Goal: Task Accomplishment & Management: Manage account settings

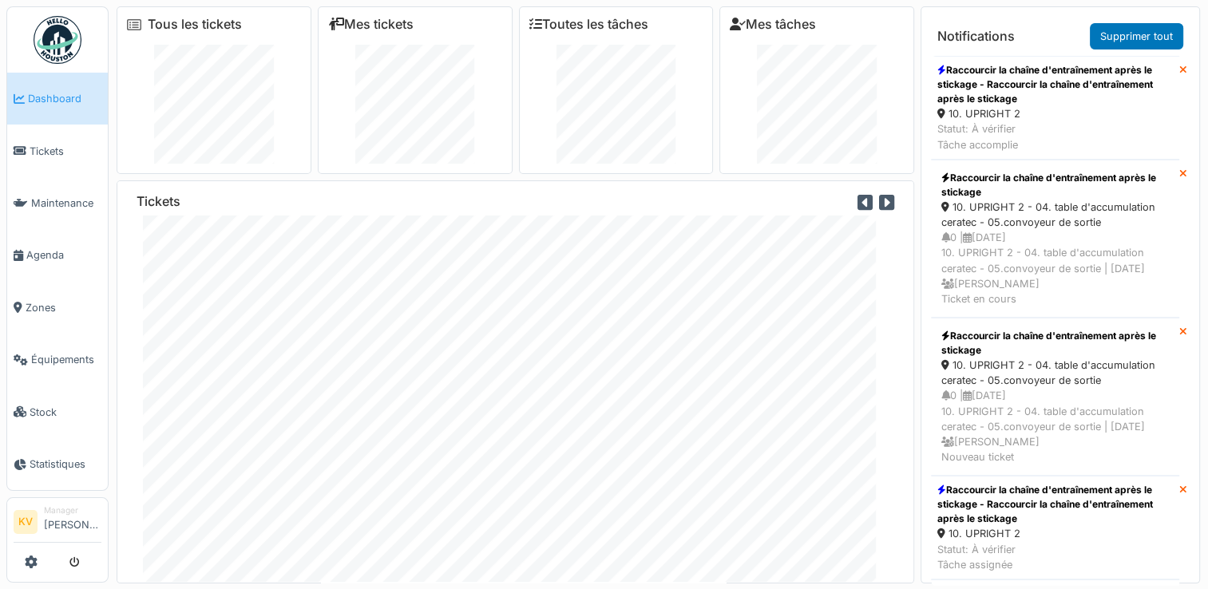
scroll to position [22, 0]
click at [49, 154] on span "Tickets" at bounding box center [66, 151] width 72 height 15
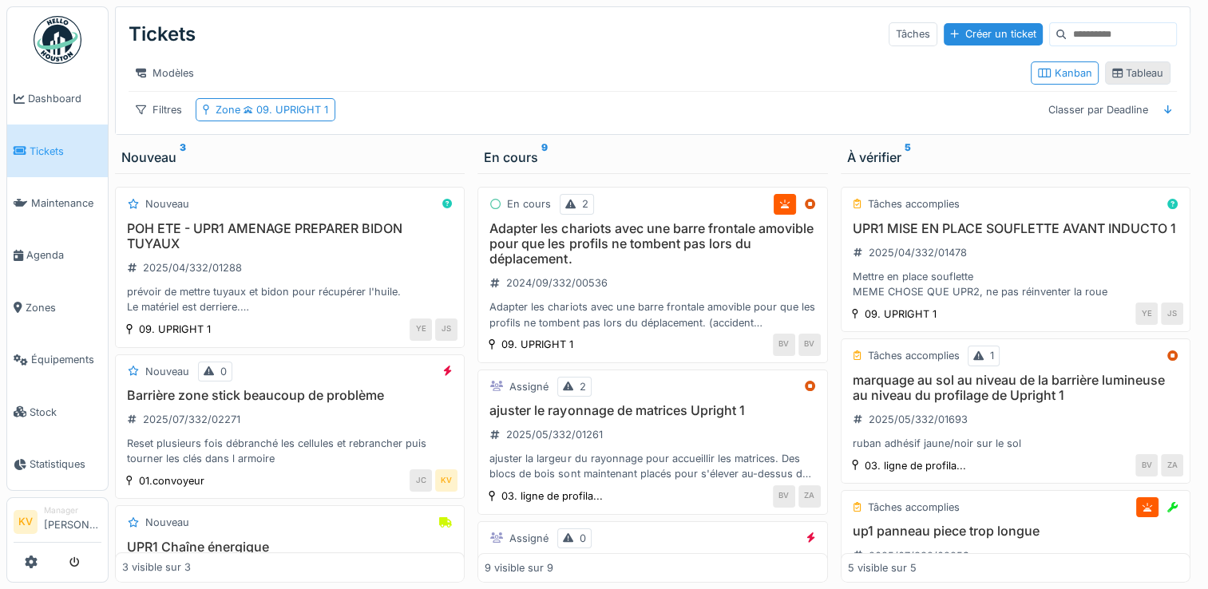
click at [1130, 81] on div "Tableau" at bounding box center [1137, 72] width 51 height 15
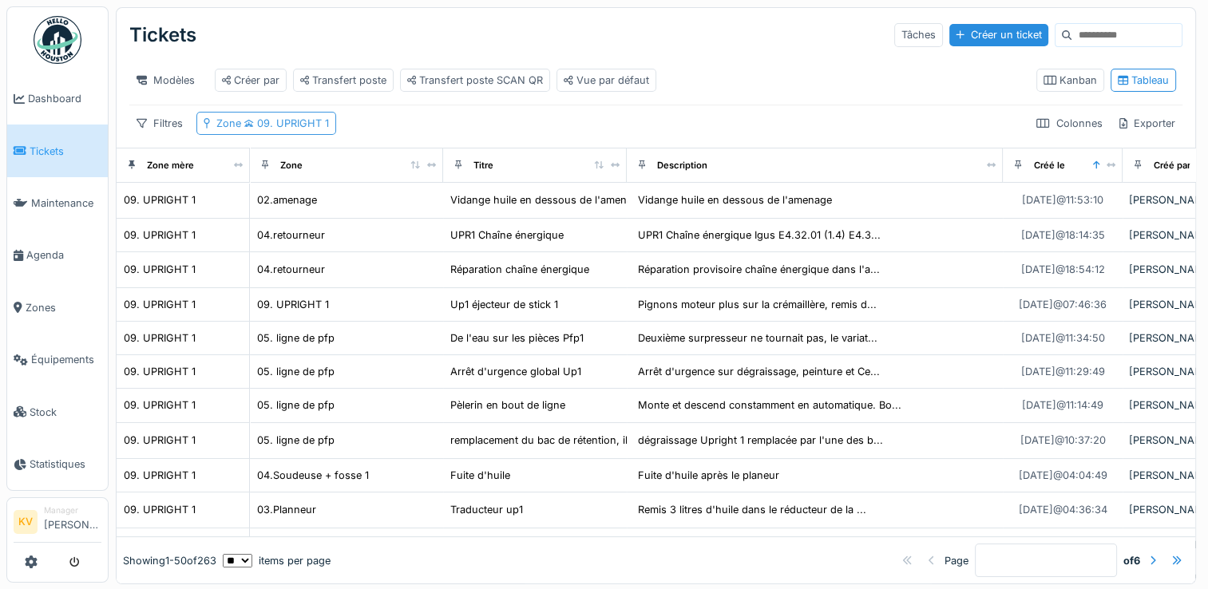
click at [308, 129] on span "09. UPRIGHT 1" at bounding box center [285, 123] width 88 height 12
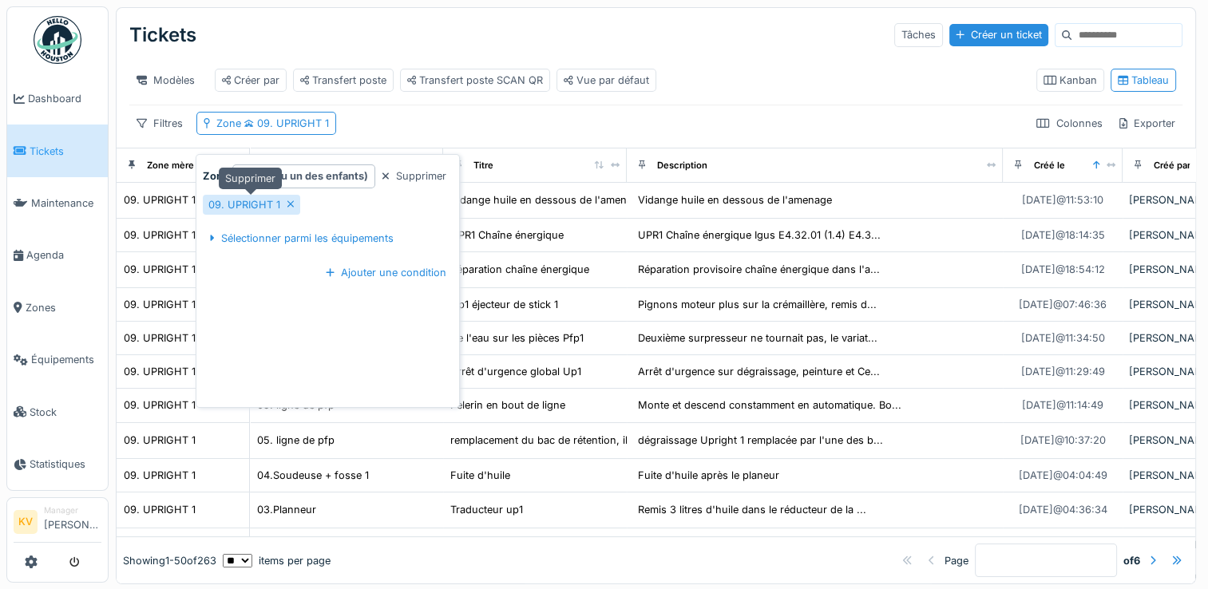
click at [287, 202] on icon at bounding box center [291, 204] width 8 height 10
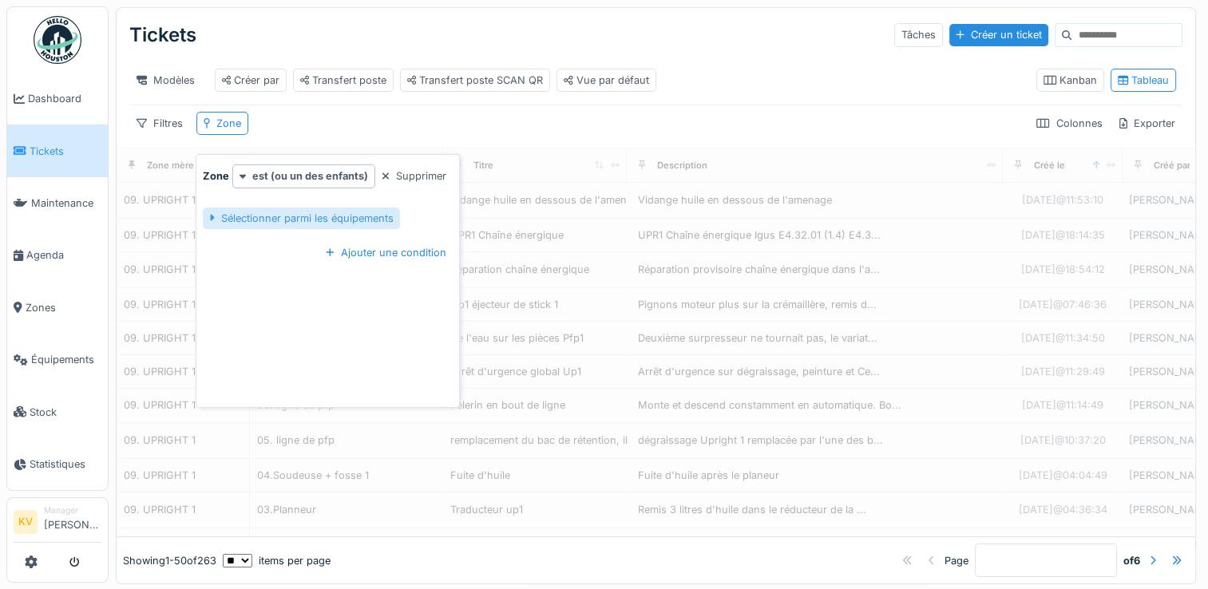
click at [287, 224] on div "Sélectionner parmi les équipements" at bounding box center [301, 219] width 196 height 22
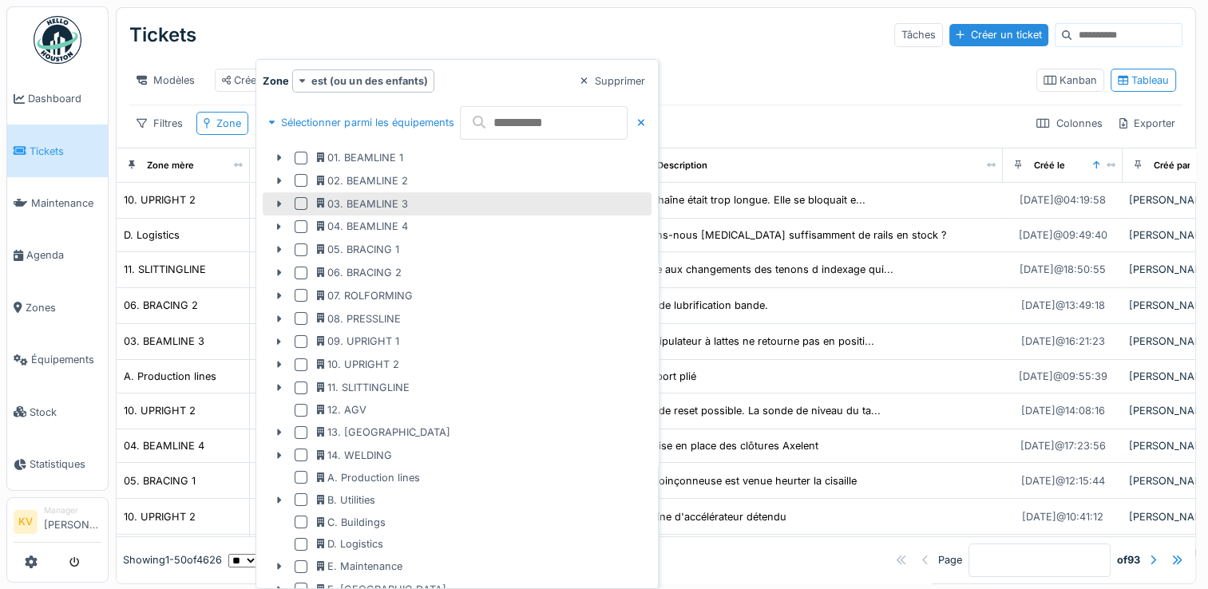
click at [307, 206] on div at bounding box center [304, 203] width 19 height 13
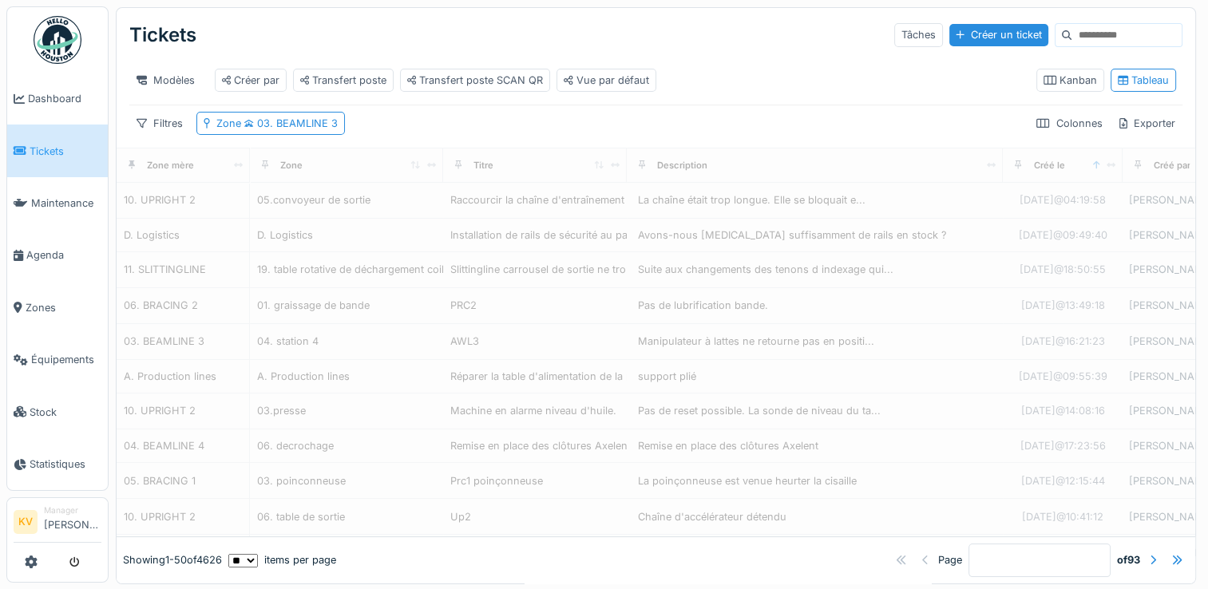
click at [556, 18] on div "Tickets Tâches Créer un ticket" at bounding box center [655, 35] width 1053 height 42
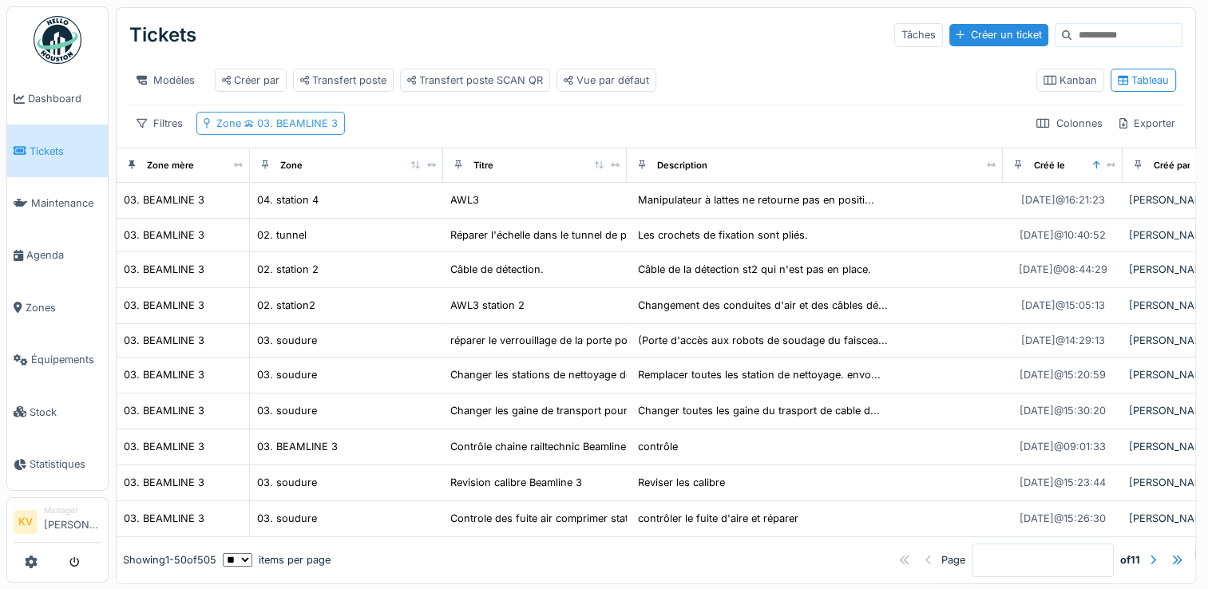
click at [262, 129] on span "03. BEAMLINE 3" at bounding box center [289, 123] width 97 height 12
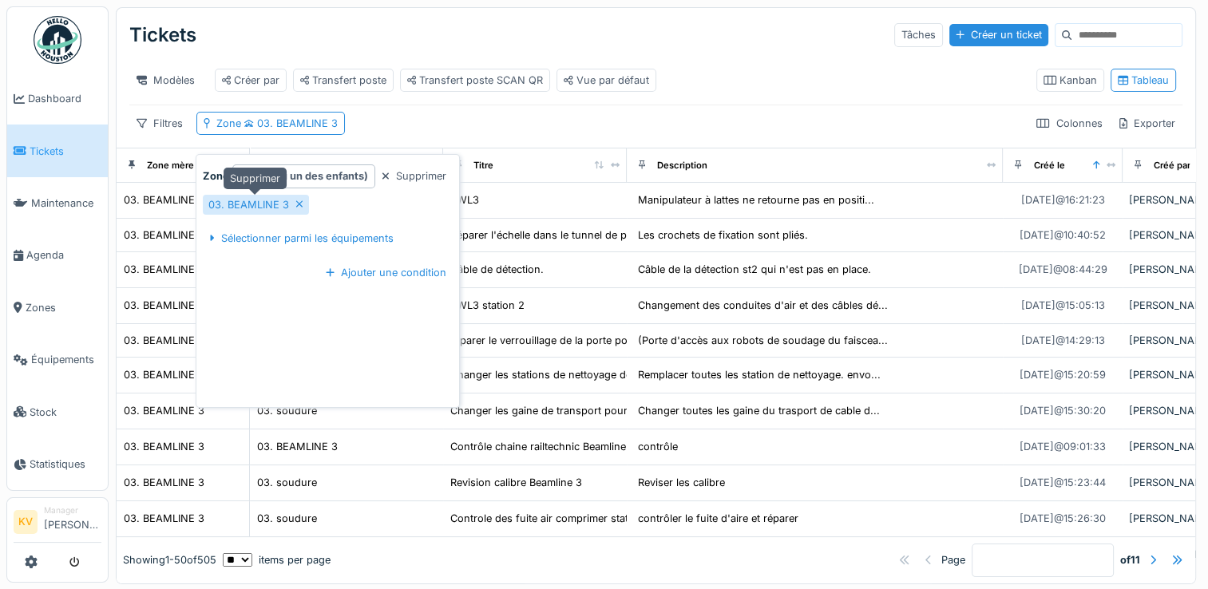
click at [299, 206] on icon at bounding box center [299, 204] width 6 height 6
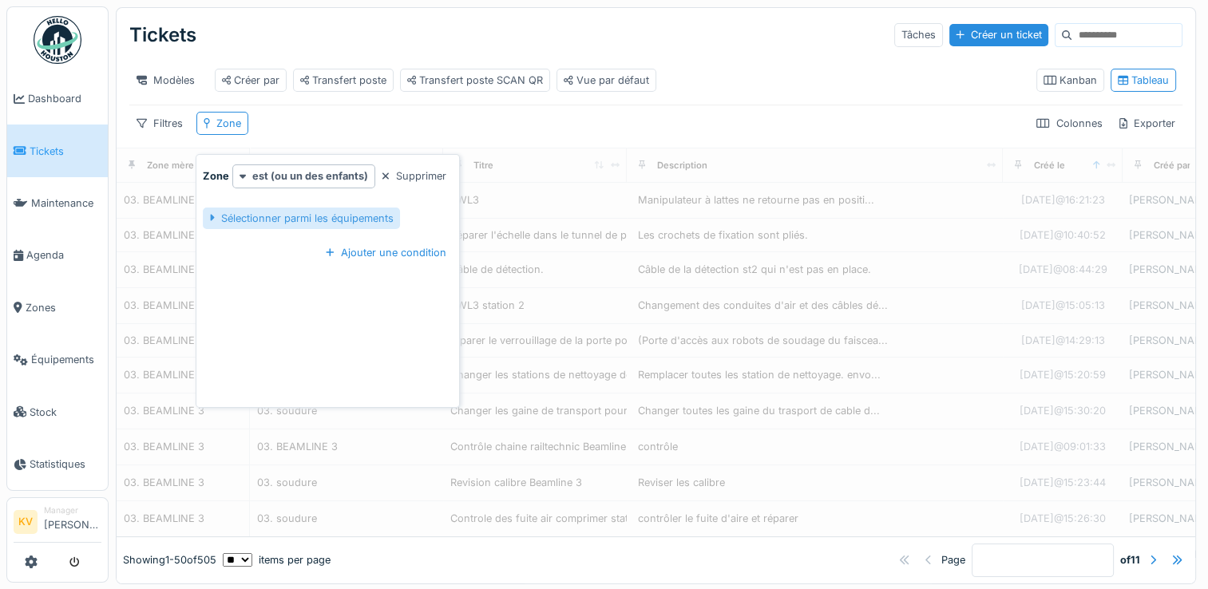
click at [256, 219] on div "Sélectionner parmi les équipements" at bounding box center [301, 219] width 196 height 22
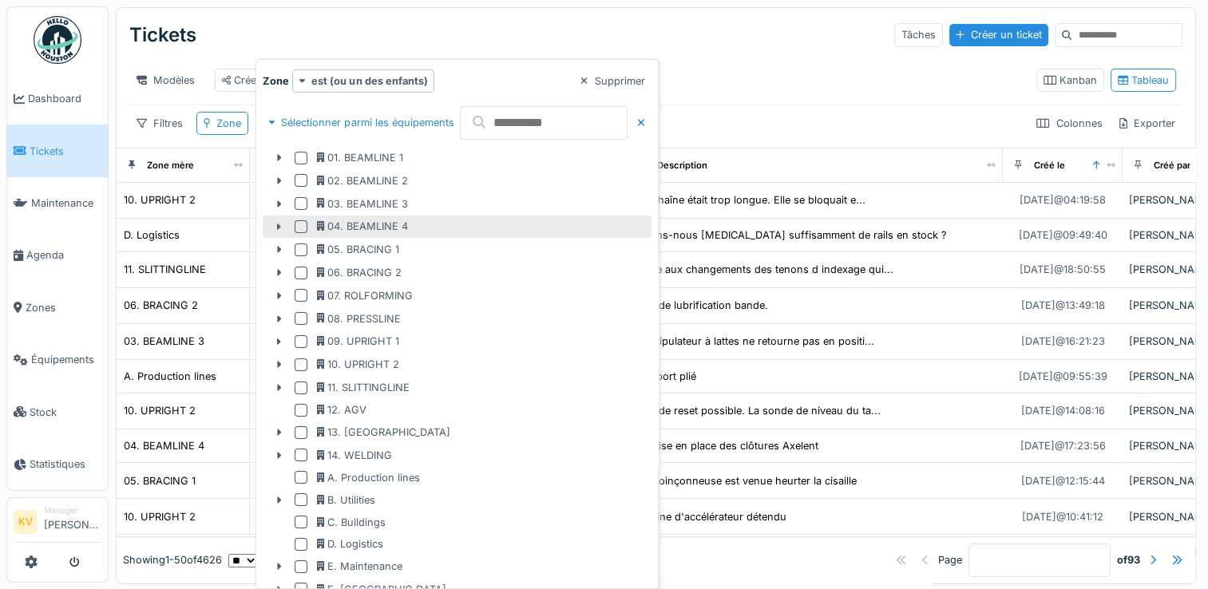
click at [297, 226] on div at bounding box center [301, 226] width 13 height 13
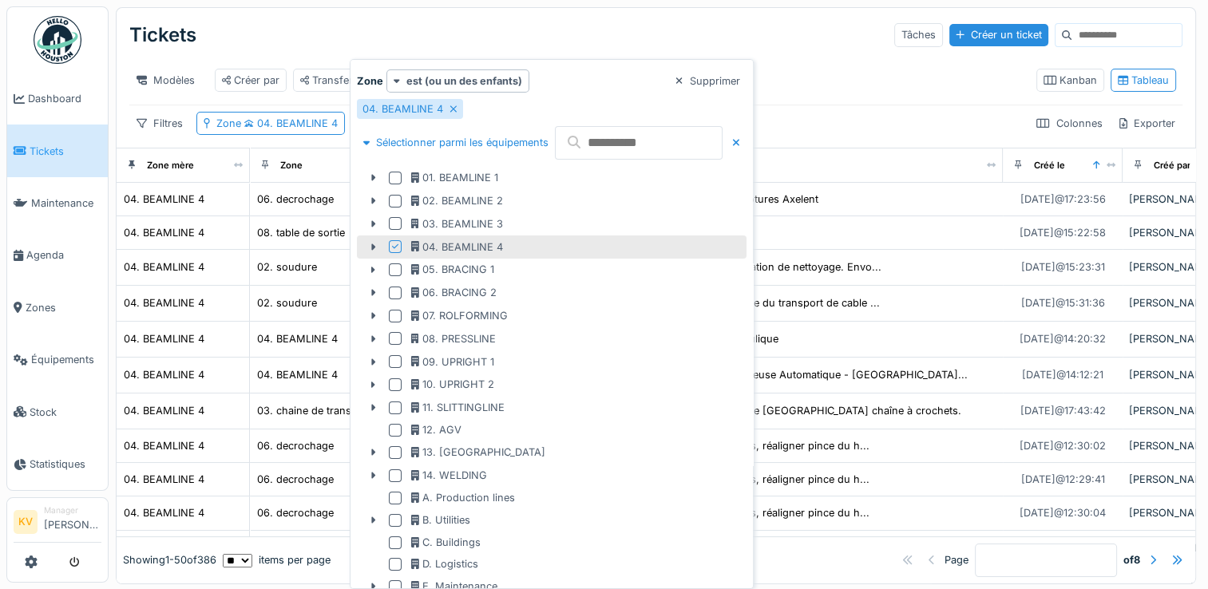
click at [616, 26] on div "Tickets Tâches Créer un ticket" at bounding box center [655, 35] width 1053 height 42
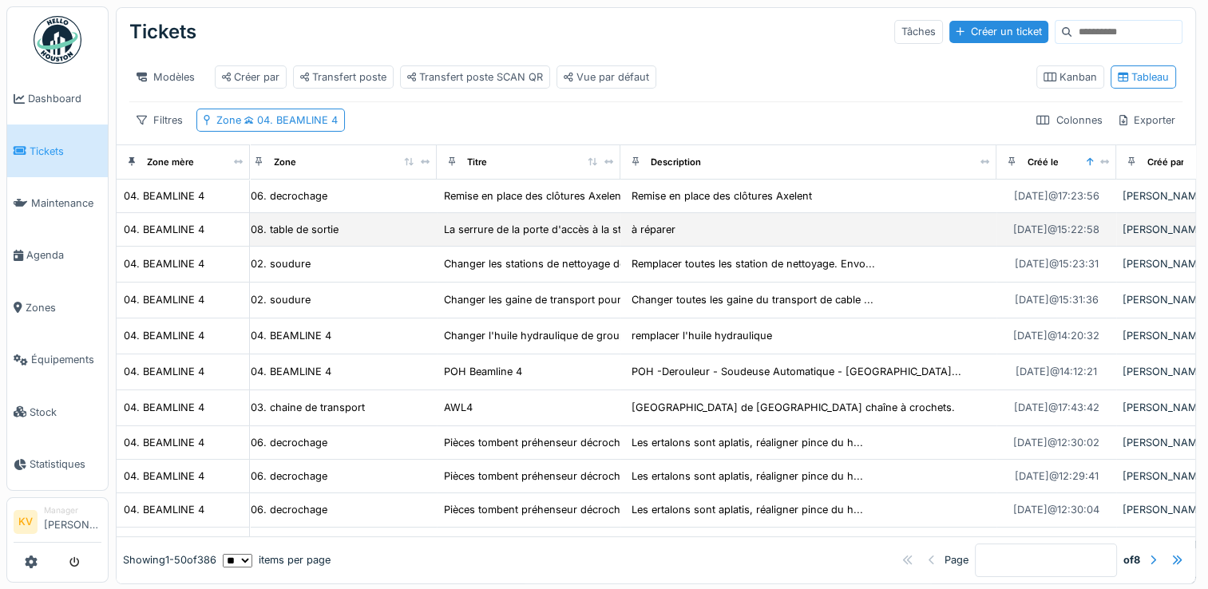
scroll to position [3, 0]
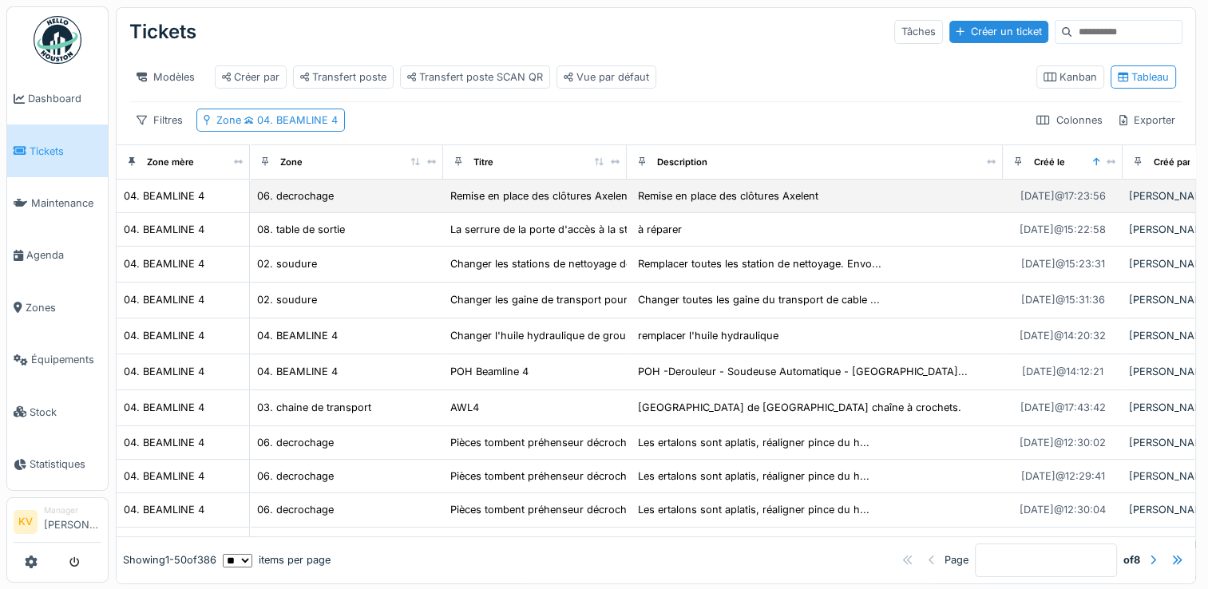
click at [534, 213] on td "Remise en place des clôtures Axelent" at bounding box center [535, 197] width 184 height 34
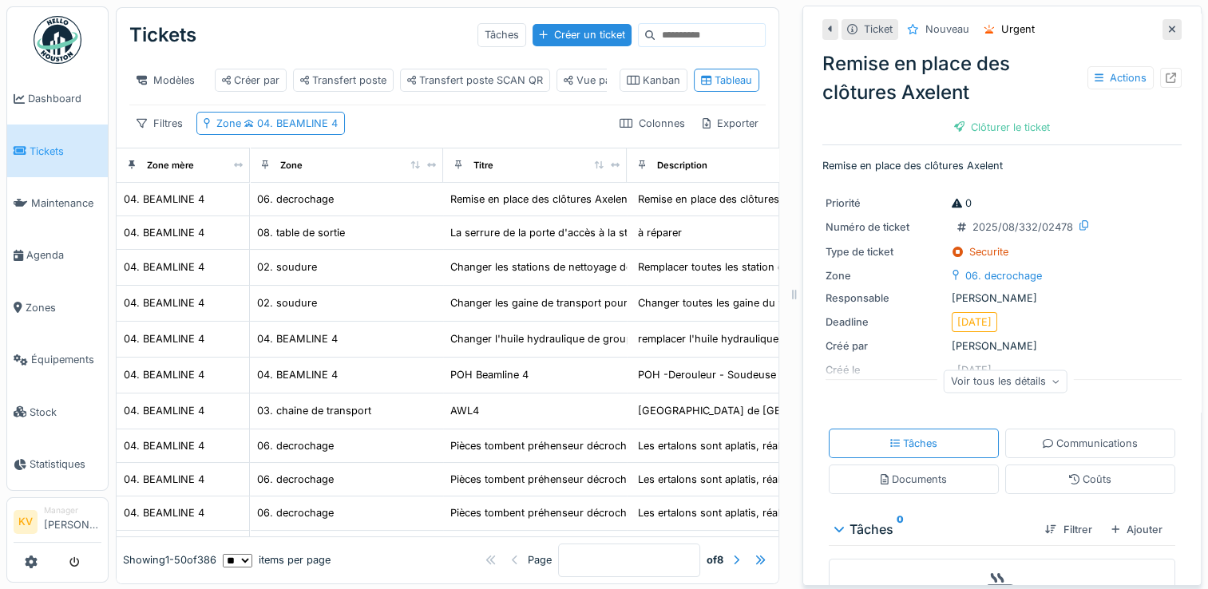
scroll to position [81, 0]
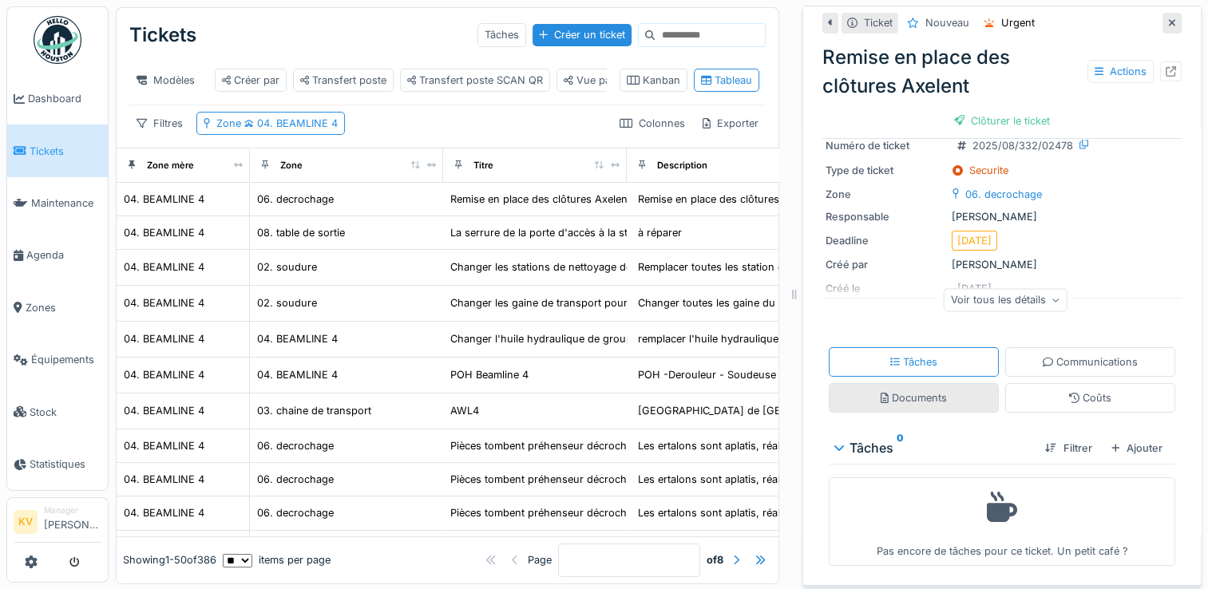
click at [931, 408] on div "Documents" at bounding box center [914, 398] width 170 height 30
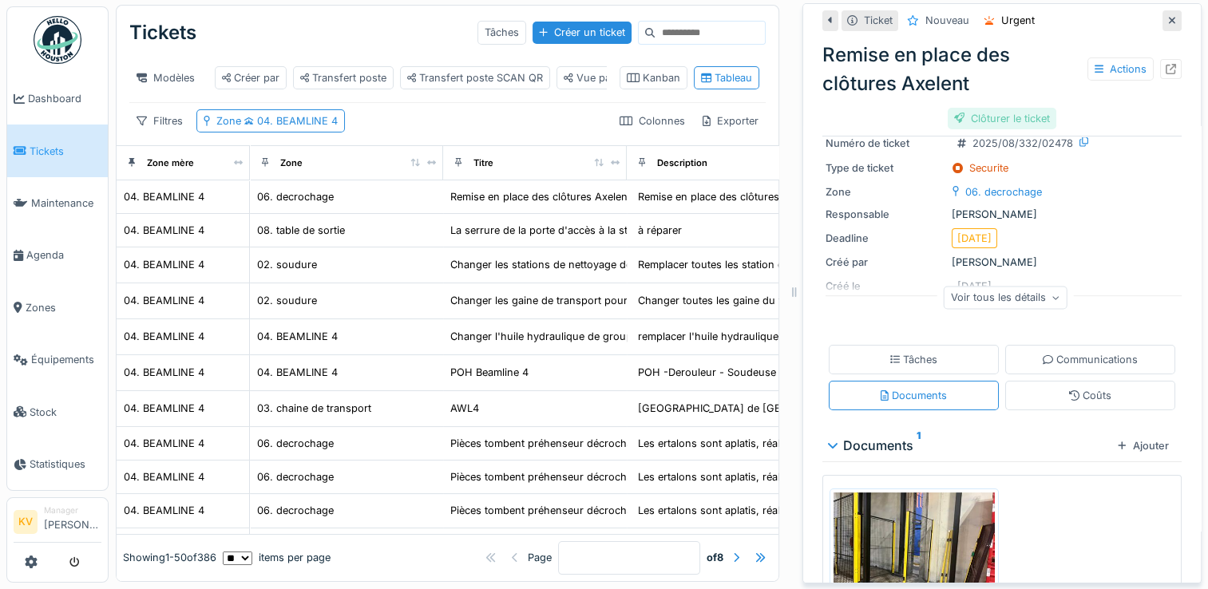
click at [1008, 108] on div "Clôturer le ticket" at bounding box center [1002, 119] width 109 height 22
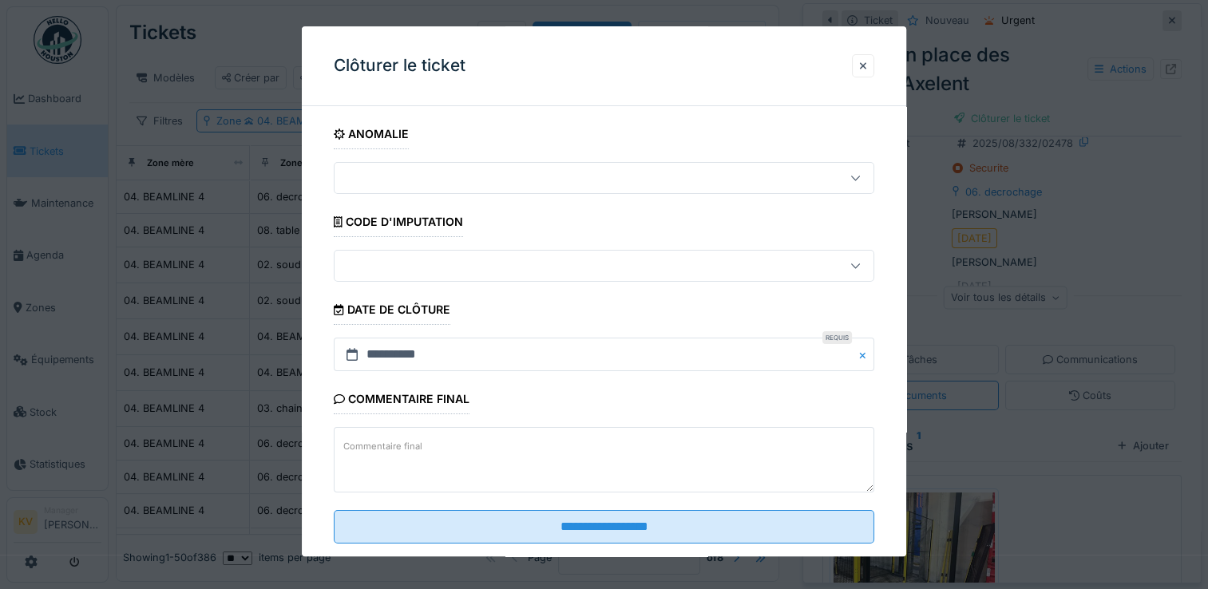
click at [861, 180] on icon at bounding box center [855, 178] width 10 height 10
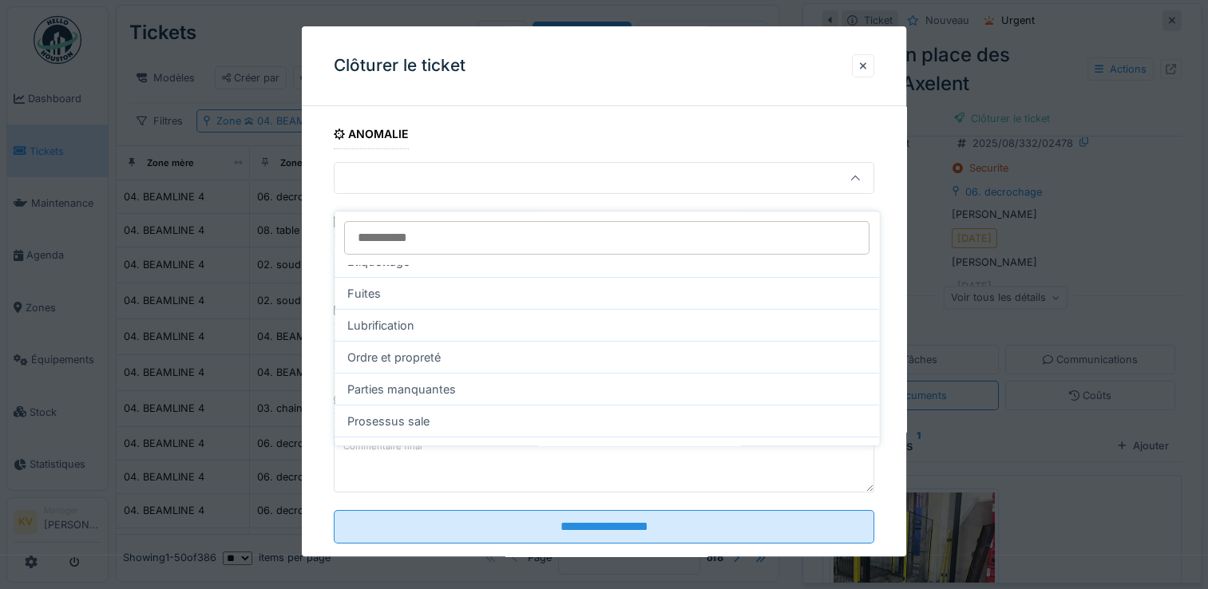
scroll to position [198, 0]
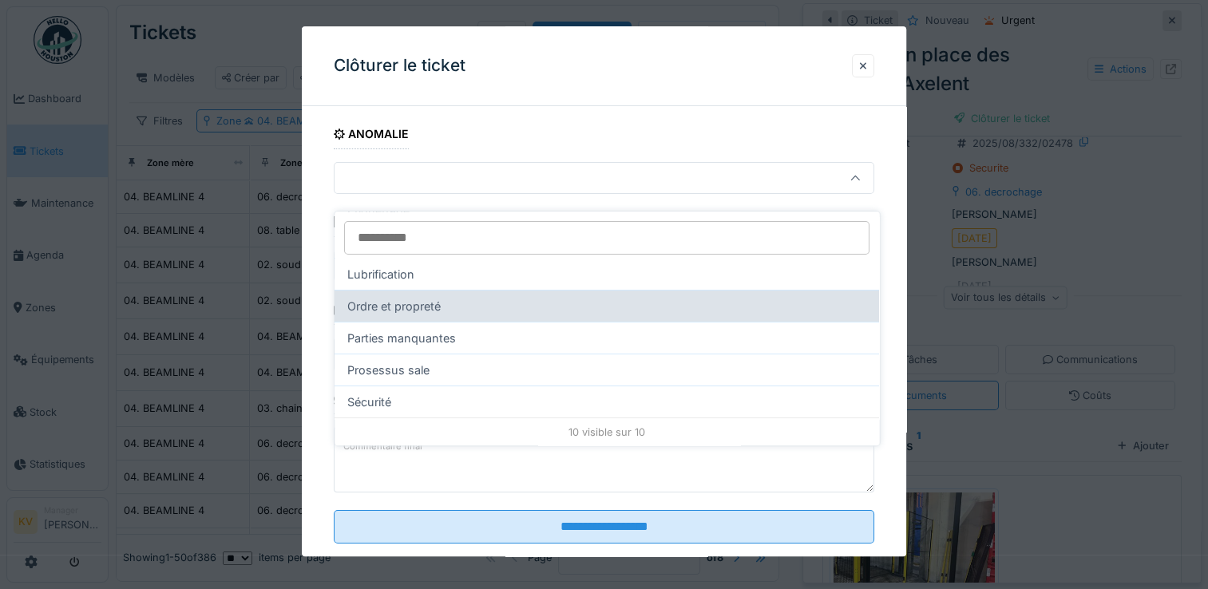
click at [432, 298] on div "Ordre et propreté" at bounding box center [607, 306] width 544 height 32
type input "**"
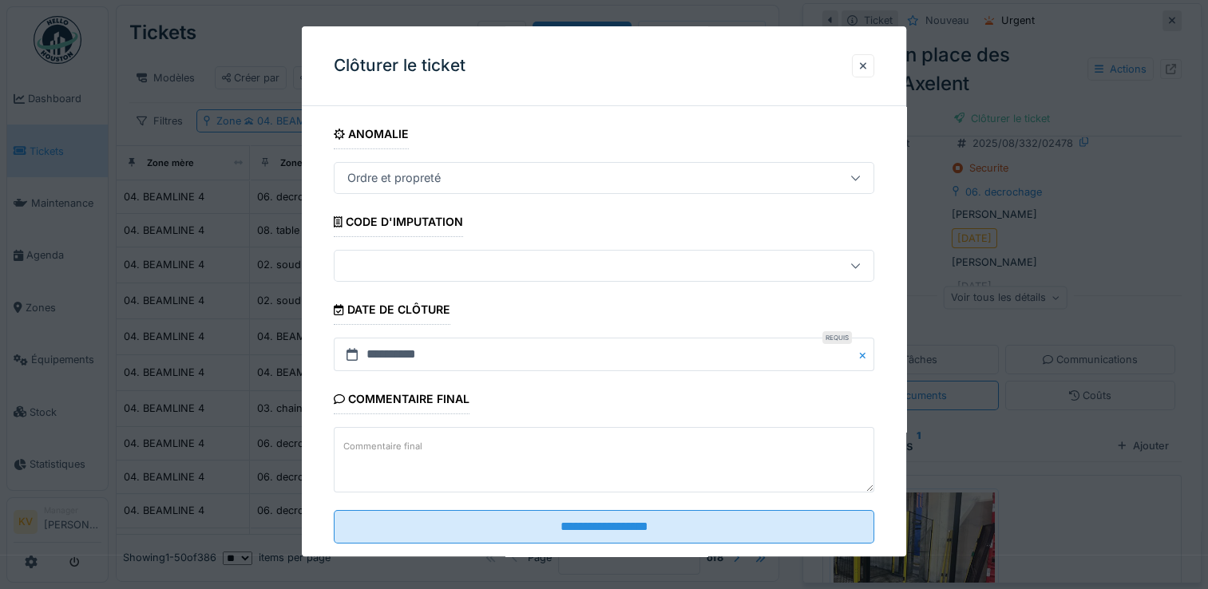
click at [410, 273] on div at bounding box center [571, 266] width 461 height 18
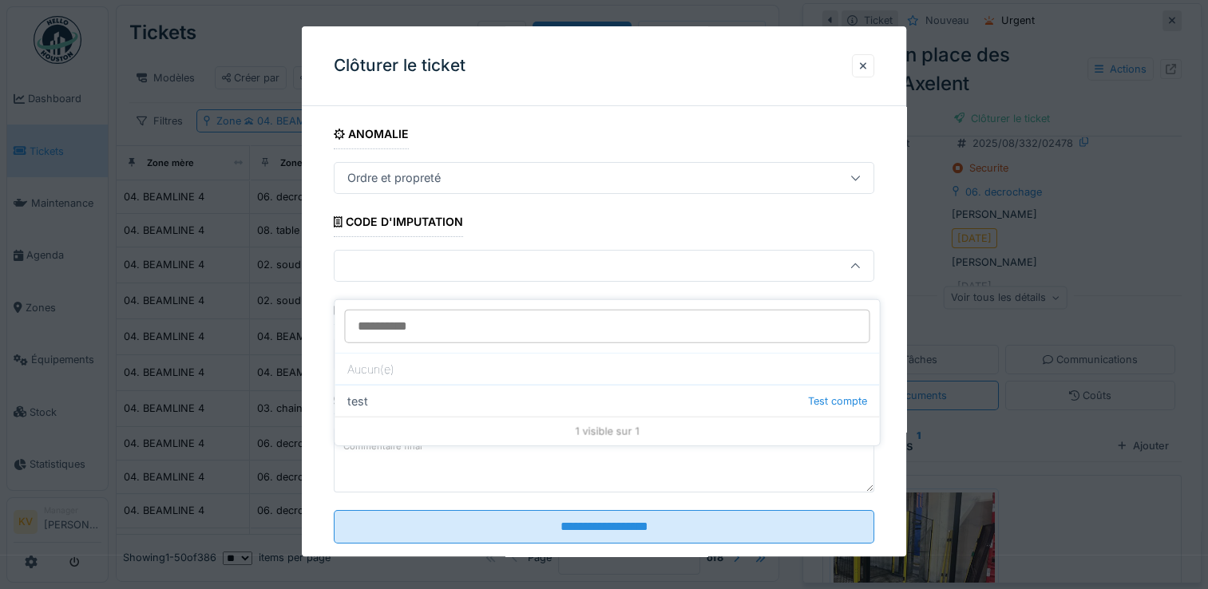
click at [526, 225] on fieldset "**********" at bounding box center [604, 337] width 540 height 437
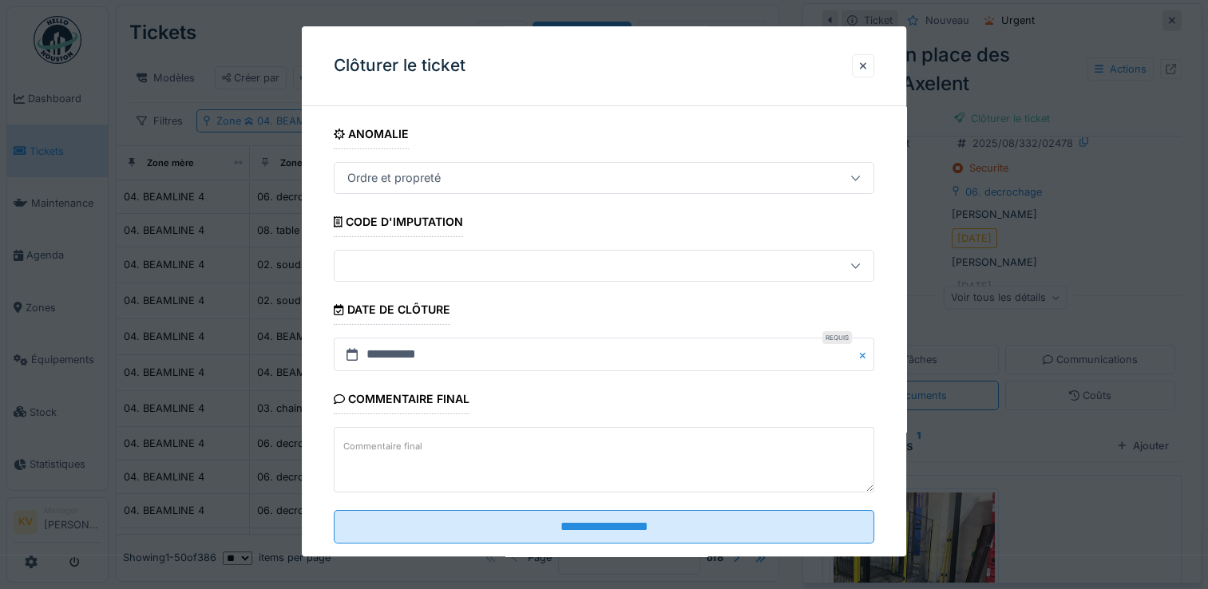
click at [455, 441] on textarea "Commentaire final" at bounding box center [604, 460] width 540 height 65
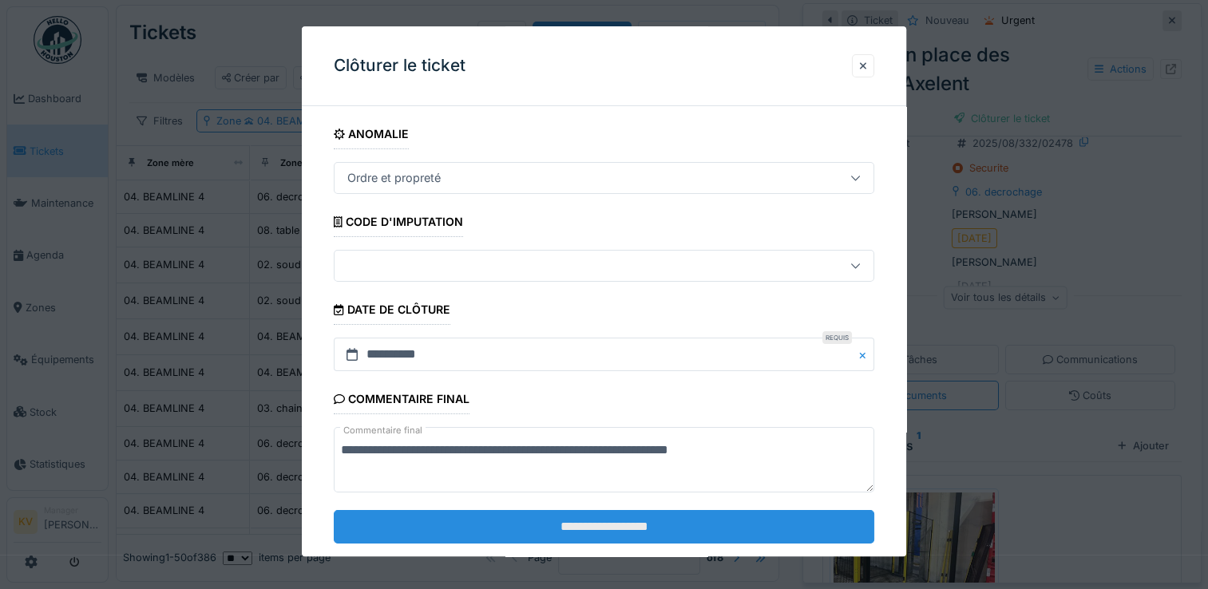
type textarea "**********"
click at [652, 523] on input "**********" at bounding box center [604, 527] width 540 height 34
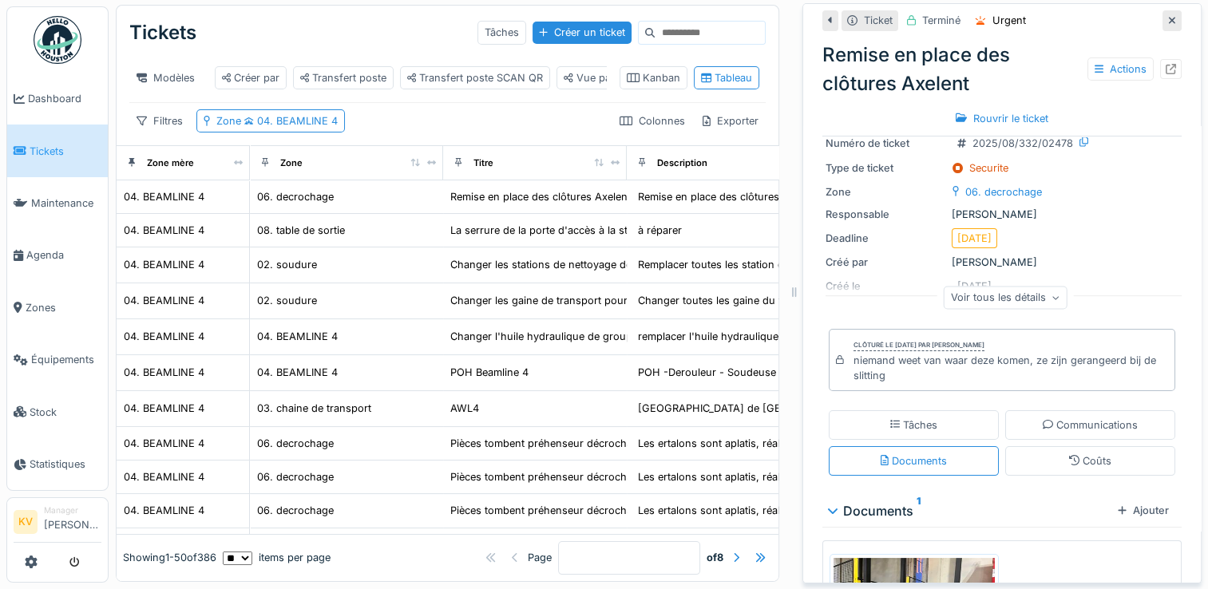
click at [1168, 15] on icon at bounding box center [1172, 20] width 8 height 10
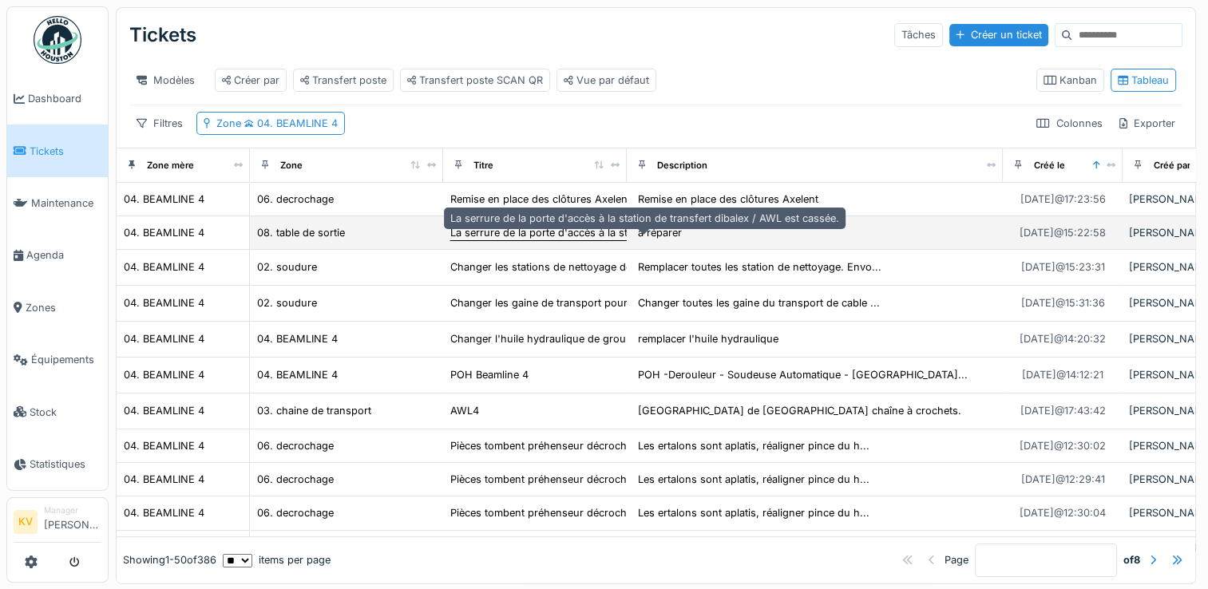
click at [579, 240] on div "La serrure de la porte d'accès à la station de transfert dibalex / AWL est cass…" at bounding box center [644, 232] width 389 height 15
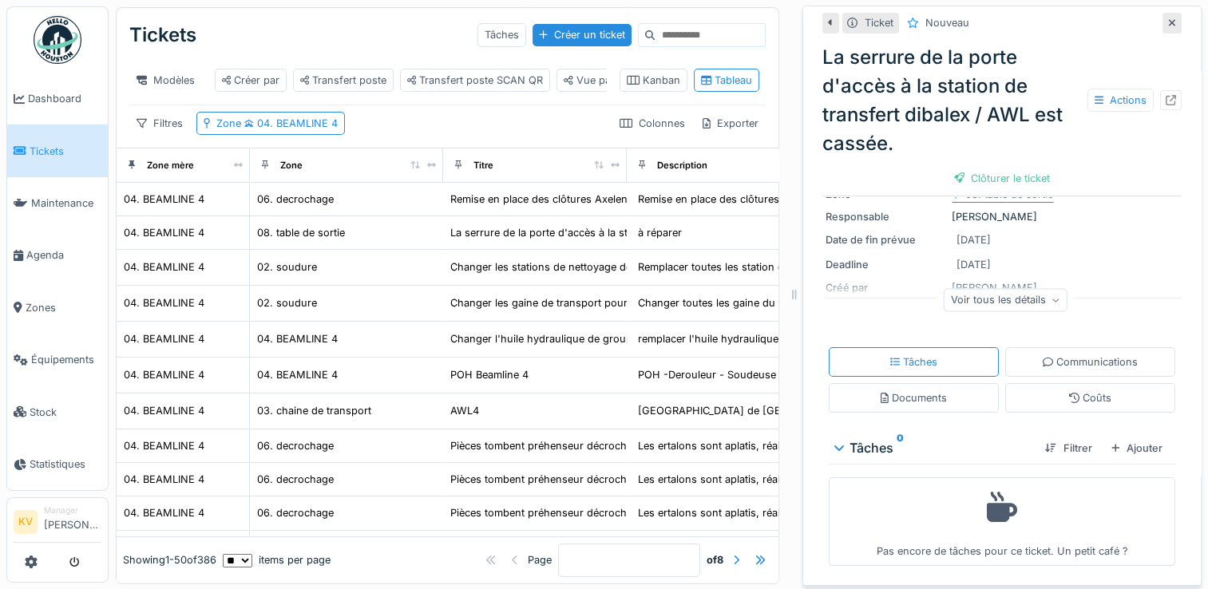
scroll to position [14, 0]
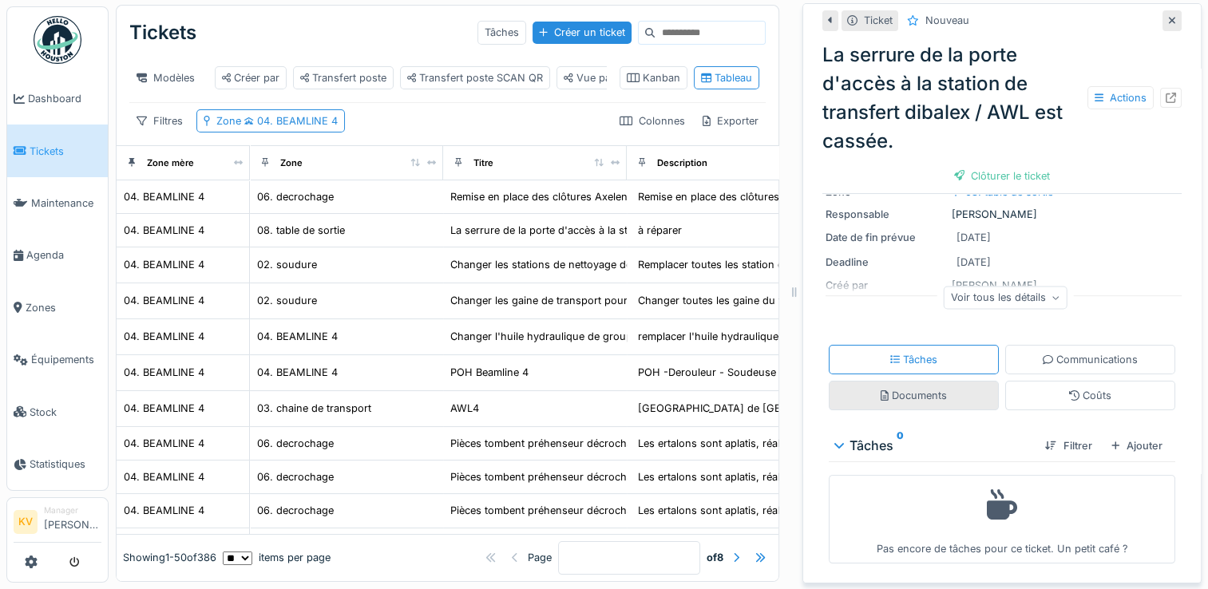
click at [928, 390] on div "Documents" at bounding box center [914, 395] width 66 height 15
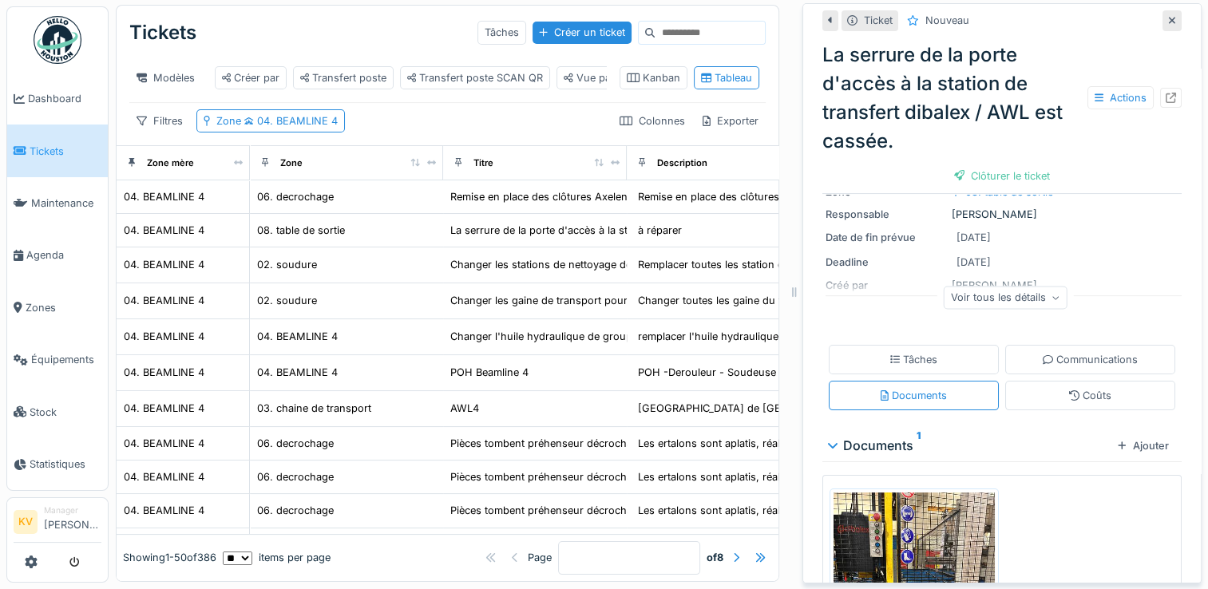
scroll to position [307, 0]
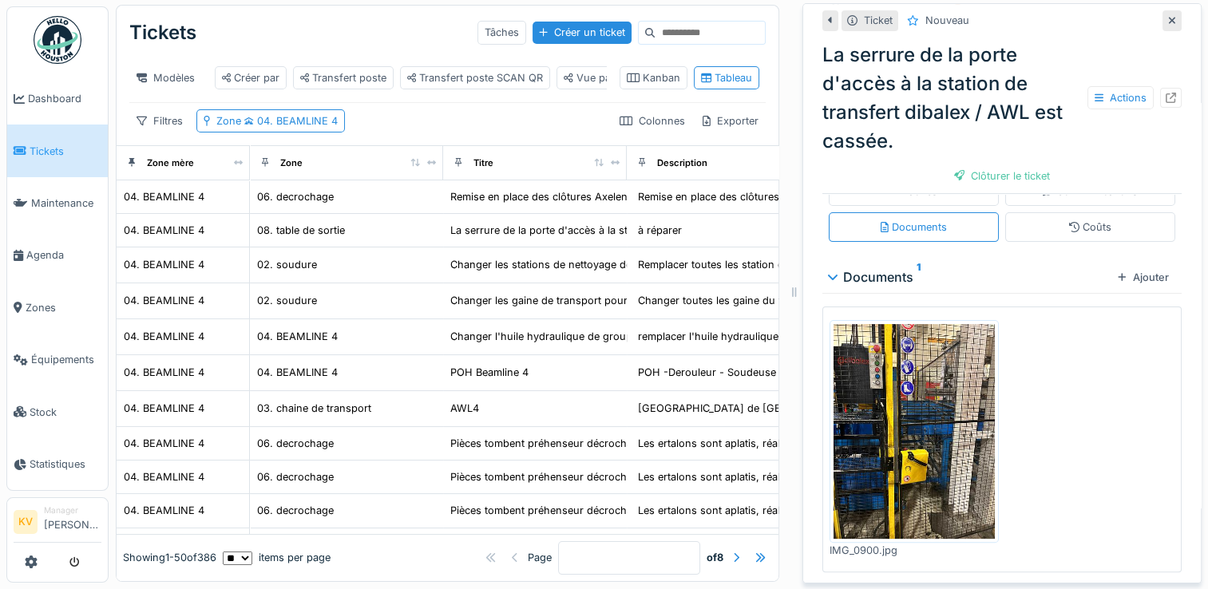
click at [897, 376] on img at bounding box center [913, 431] width 161 height 215
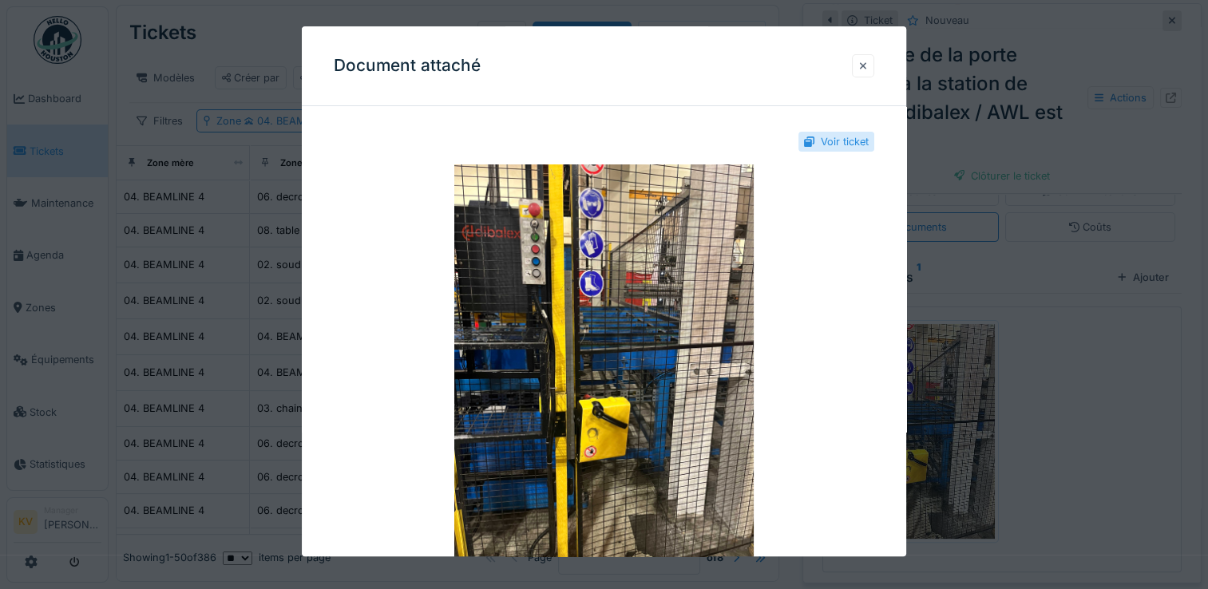
click at [867, 72] on div at bounding box center [863, 65] width 8 height 15
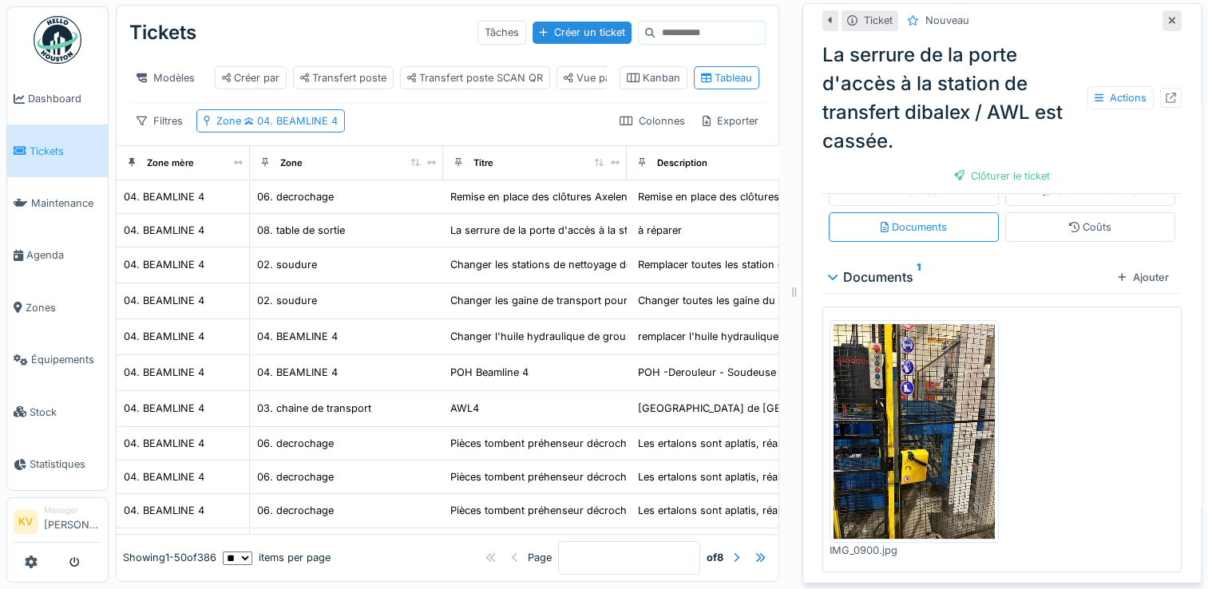
click at [1168, 15] on icon at bounding box center [1172, 20] width 8 height 10
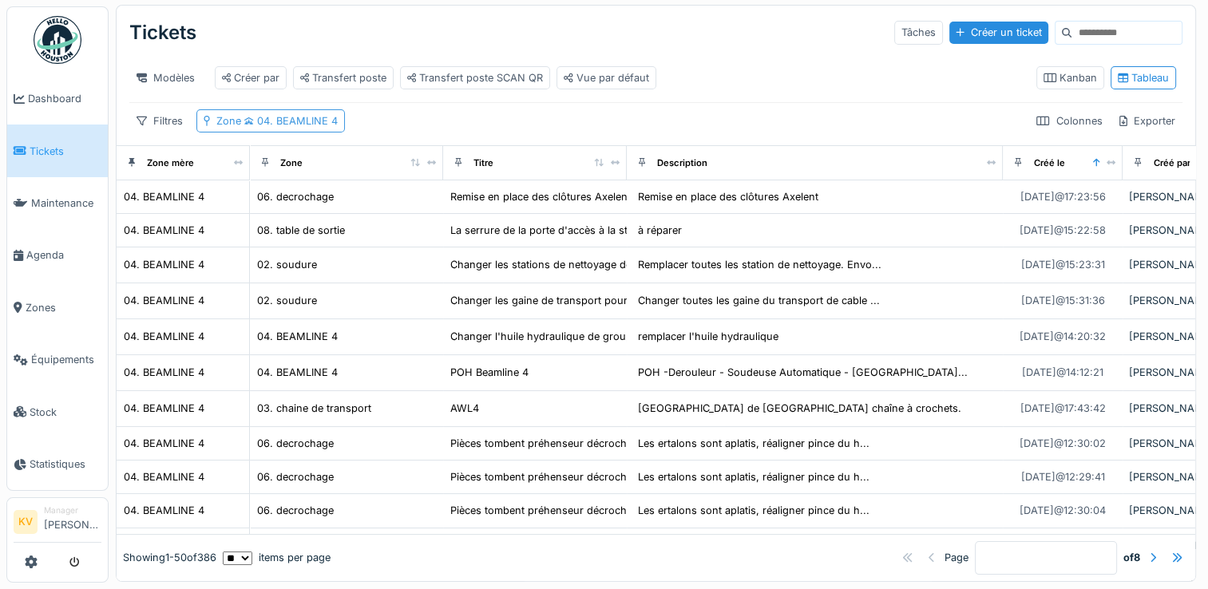
click at [247, 123] on icon at bounding box center [249, 121] width 10 height 8
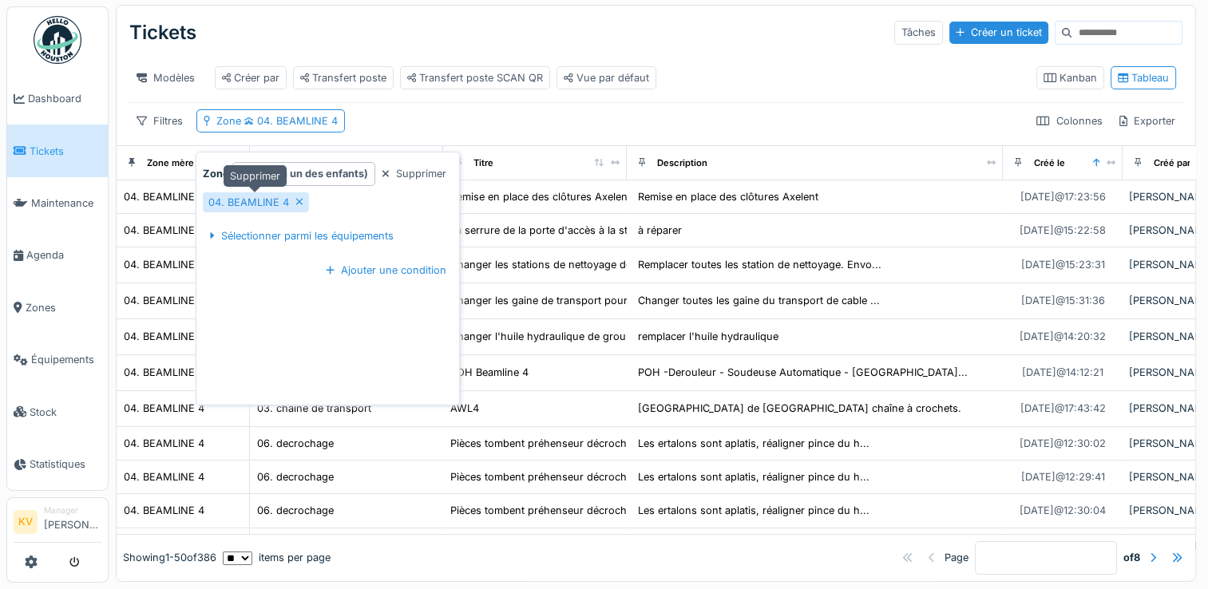
click at [300, 199] on icon at bounding box center [299, 202] width 6 height 6
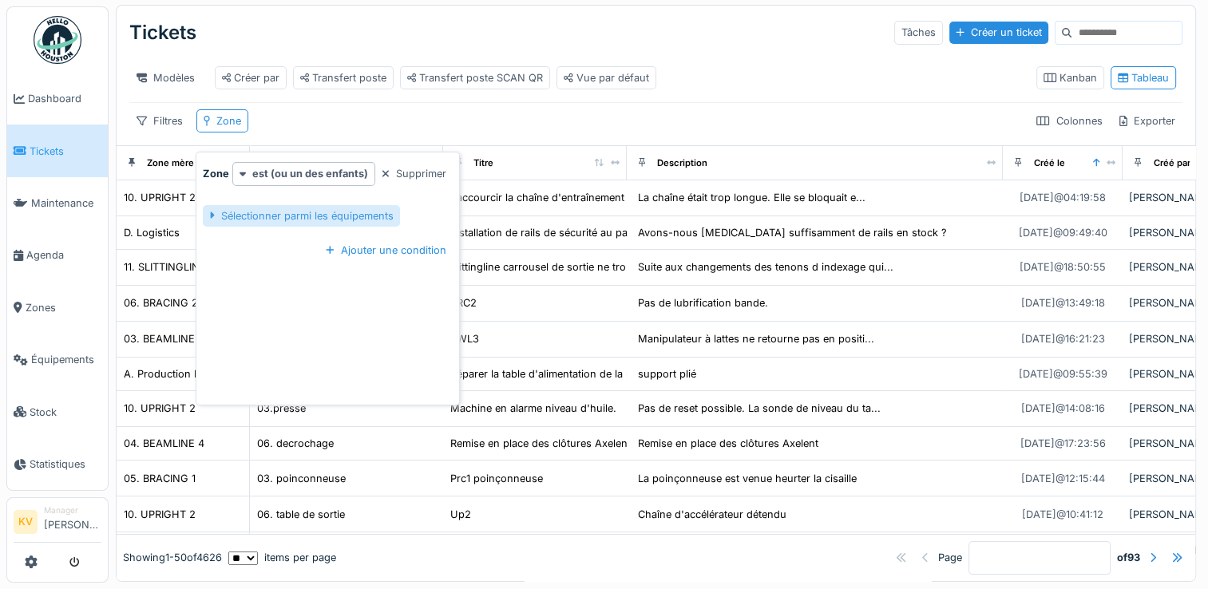
click at [281, 205] on div "Sélectionner parmi les équipements" at bounding box center [301, 216] width 196 height 22
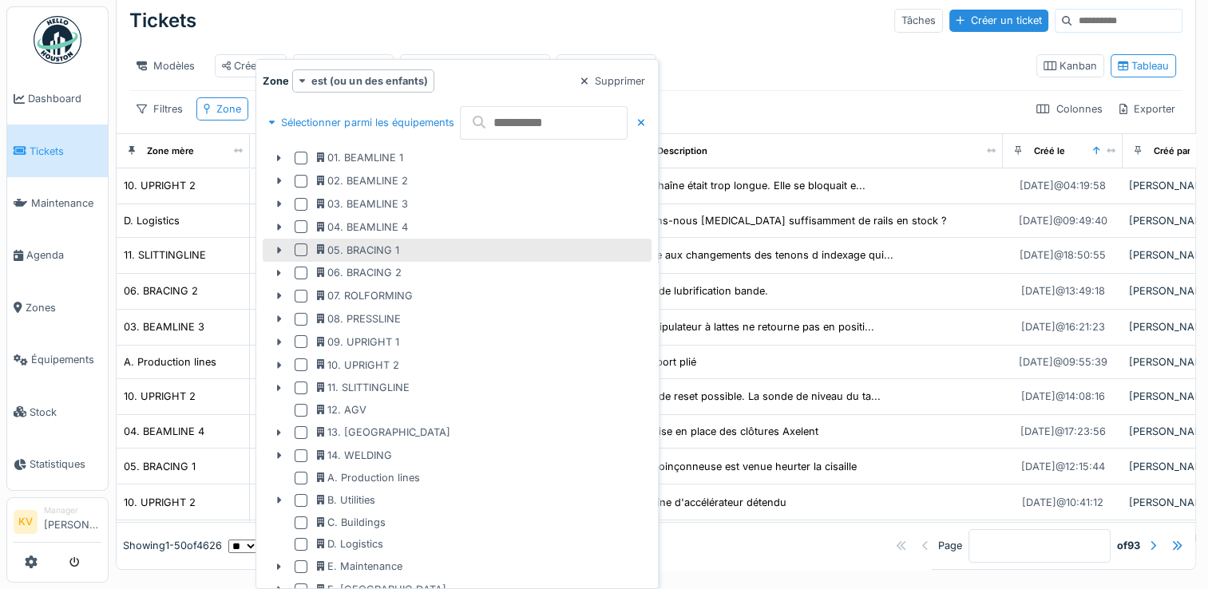
click at [302, 250] on div at bounding box center [301, 249] width 13 height 13
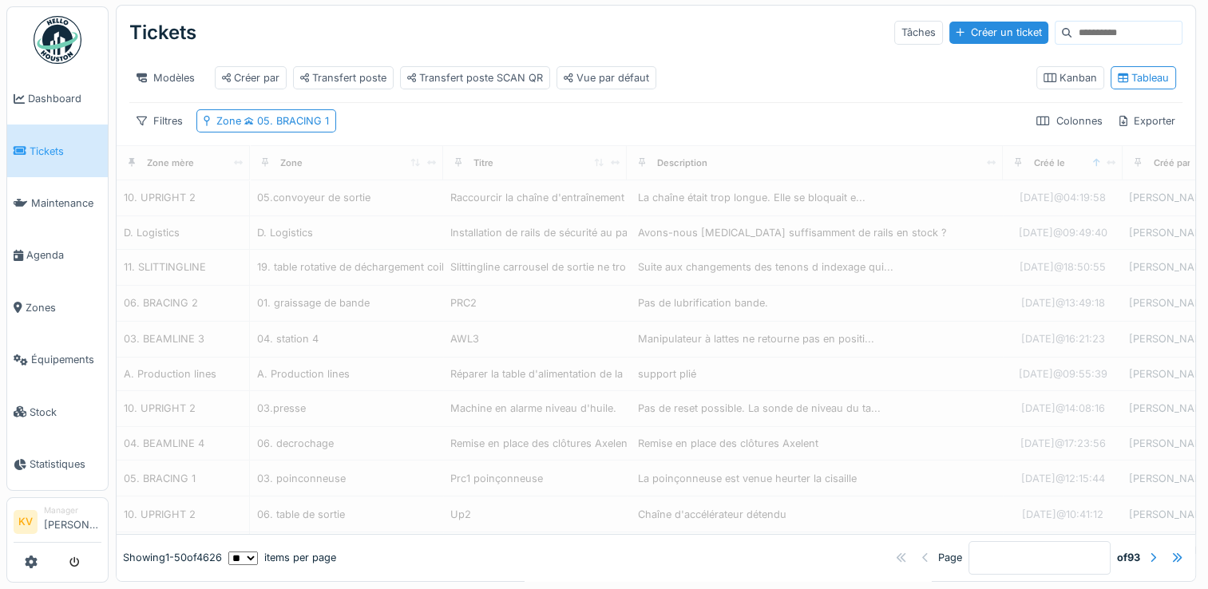
click at [670, 22] on div "Tickets Tâches Créer un ticket" at bounding box center [655, 33] width 1053 height 42
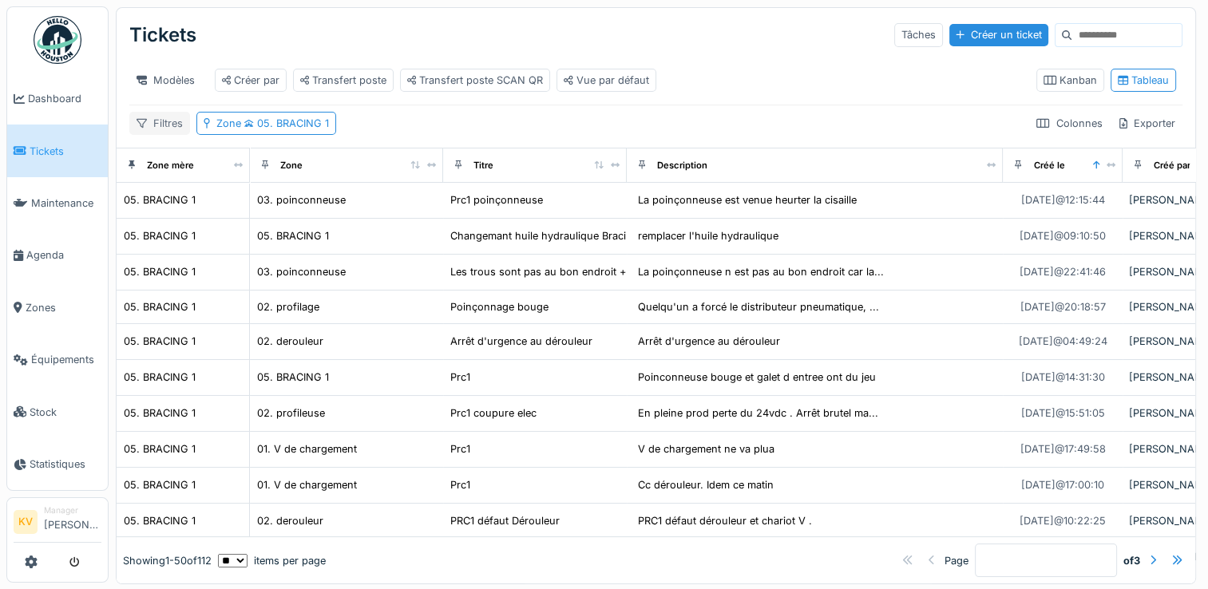
click at [166, 132] on div "Filtres" at bounding box center [159, 123] width 61 height 23
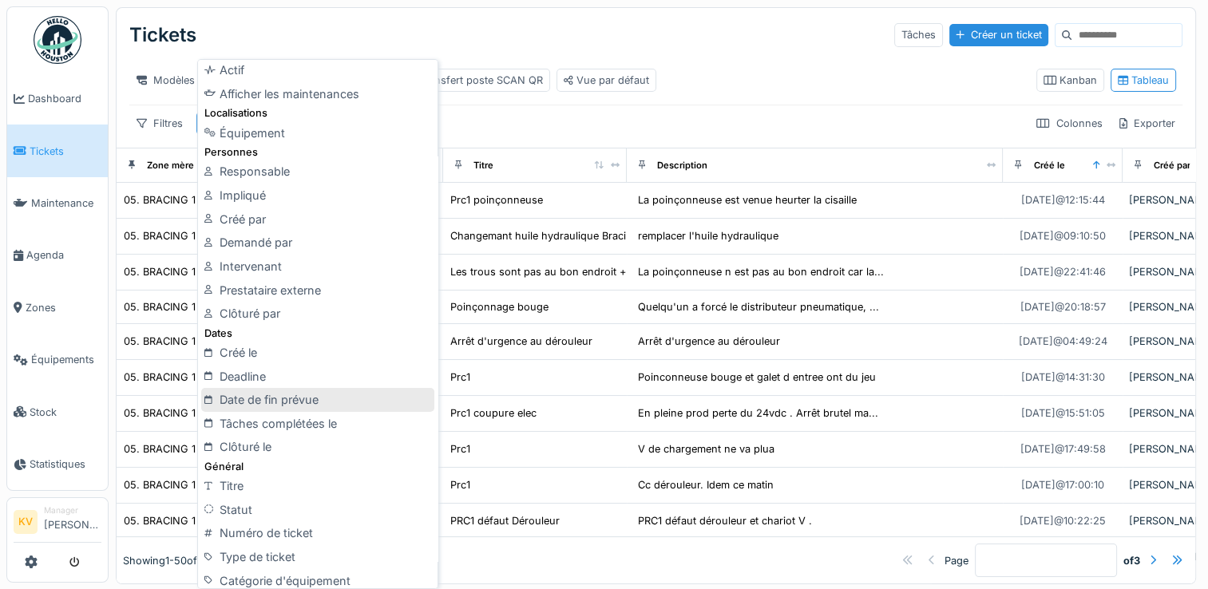
scroll to position [108, 0]
click at [712, 92] on div "Modèles Créer par Transfert poste Transfert poste SCAN QR Vue par défaut" at bounding box center [576, 80] width 894 height 36
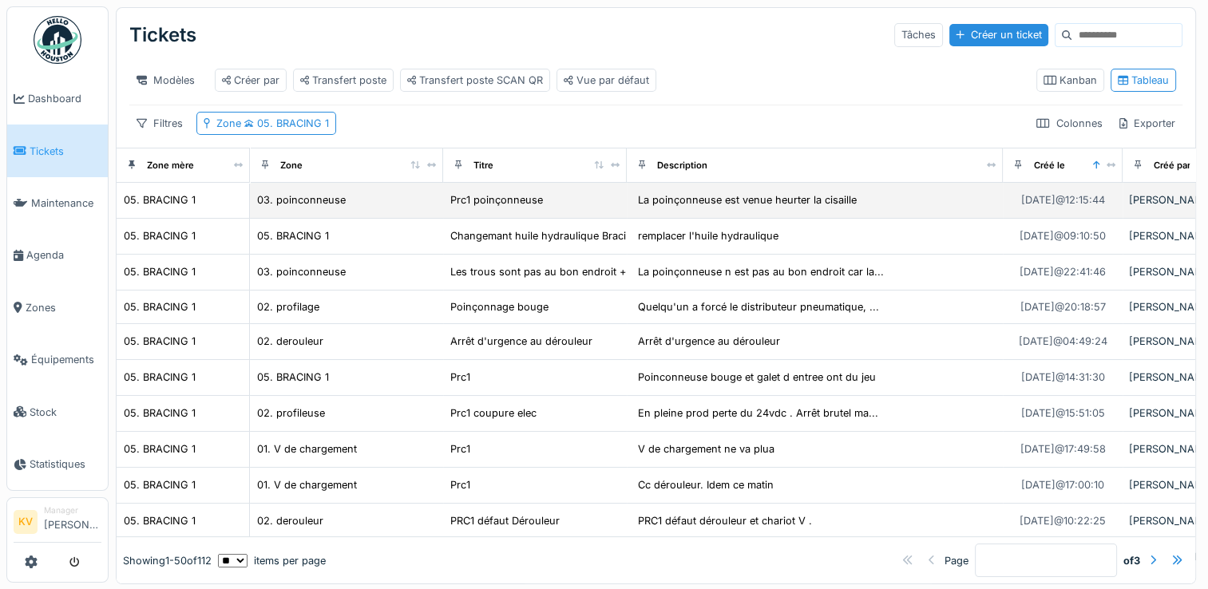
click at [353, 208] on div "03. poinconneuse" at bounding box center [346, 200] width 180 height 17
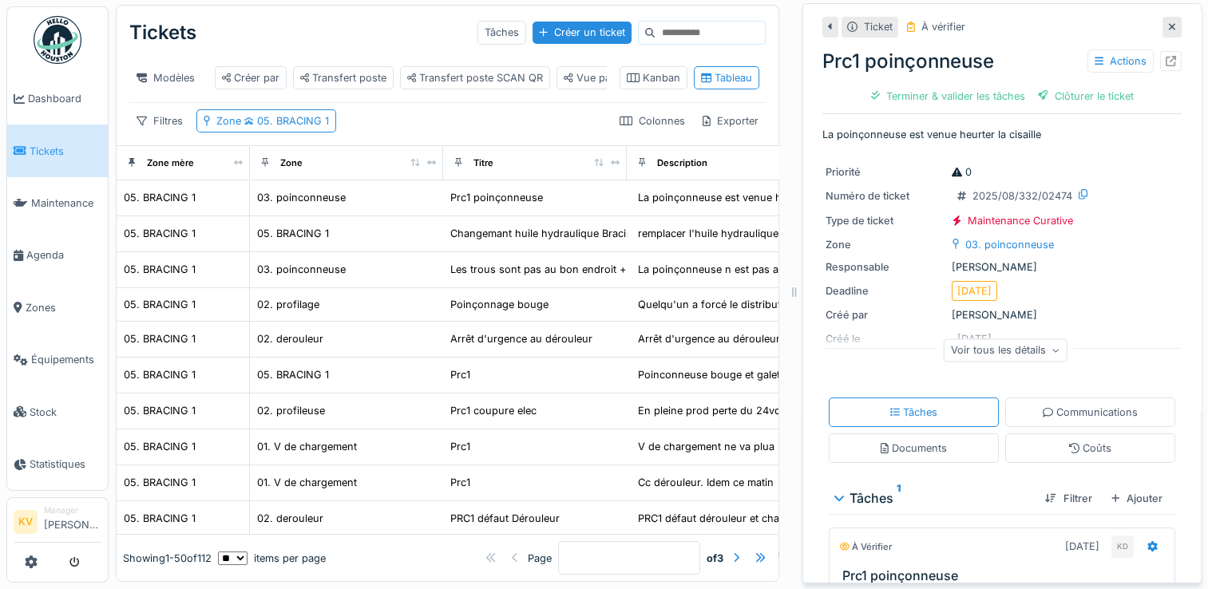
click at [471, 115] on div "Filtres Zone 05. BRACING 1 Colonnes Exporter" at bounding box center [447, 120] width 636 height 23
click at [300, 117] on span "05. BRACING 1" at bounding box center [285, 121] width 88 height 12
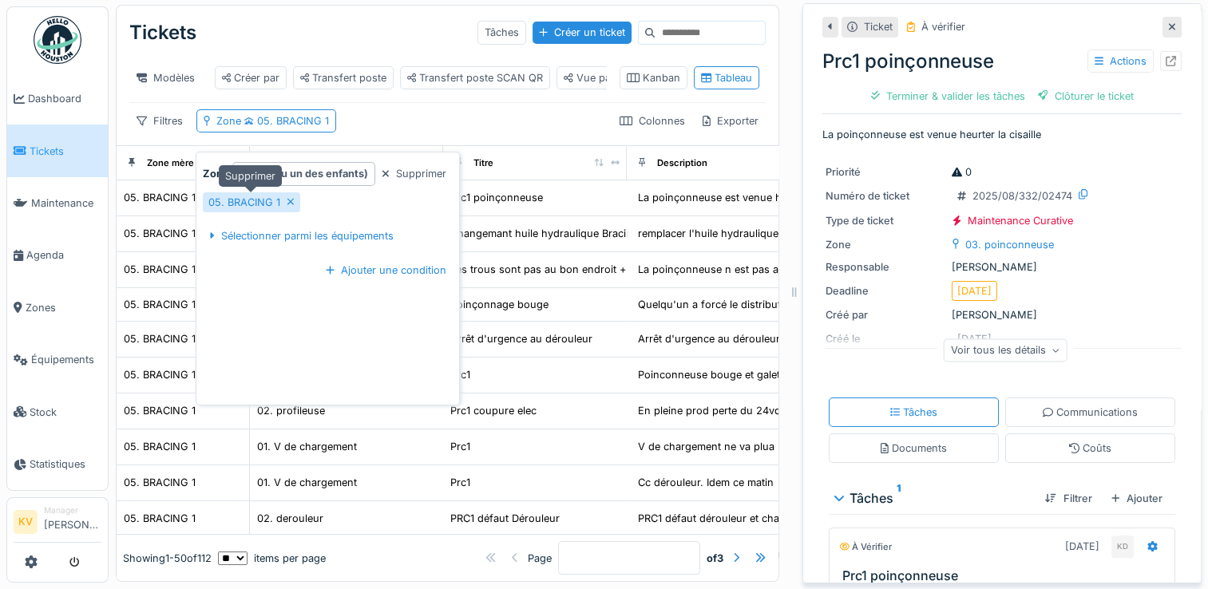
click at [288, 199] on icon at bounding box center [290, 202] width 6 height 6
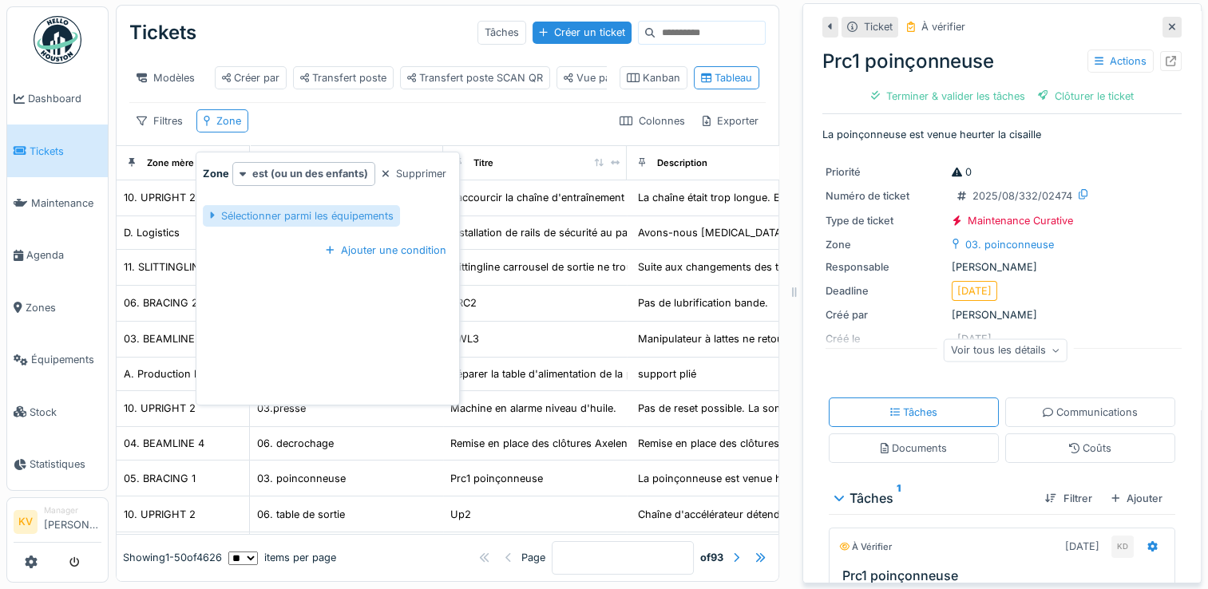
click at [289, 205] on div "Sélectionner parmi les équipements" at bounding box center [301, 216] width 196 height 22
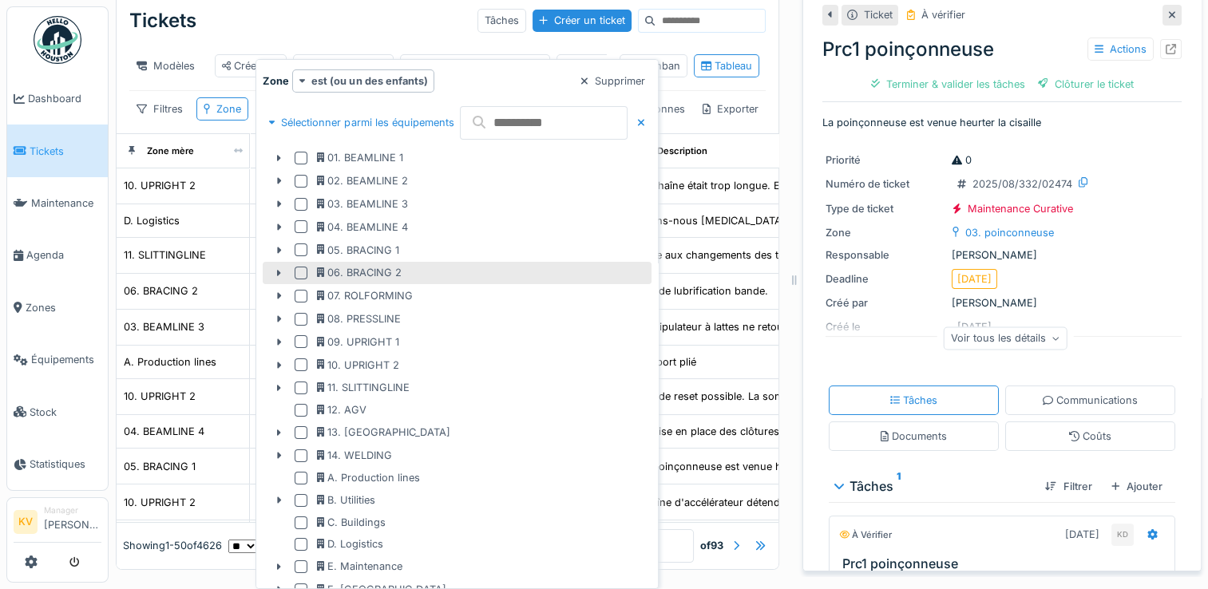
click at [300, 271] on div at bounding box center [301, 273] width 13 height 13
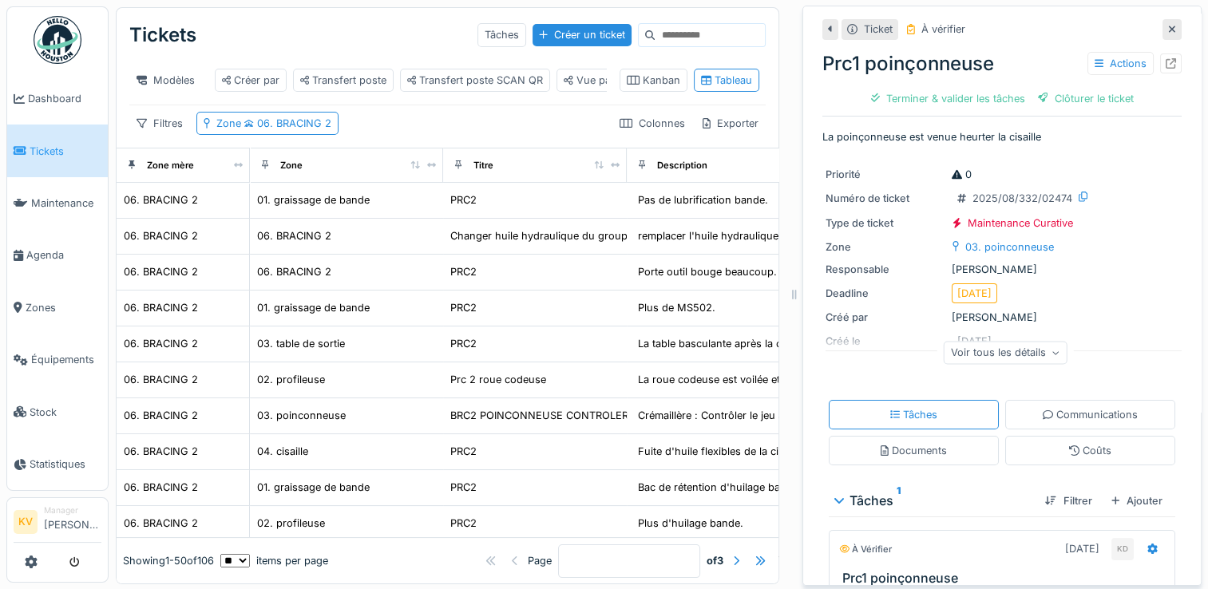
click at [377, 46] on div "Tickets Tâches Créer un ticket" at bounding box center [447, 35] width 636 height 42
click at [1169, 27] on icon at bounding box center [1172, 29] width 6 height 6
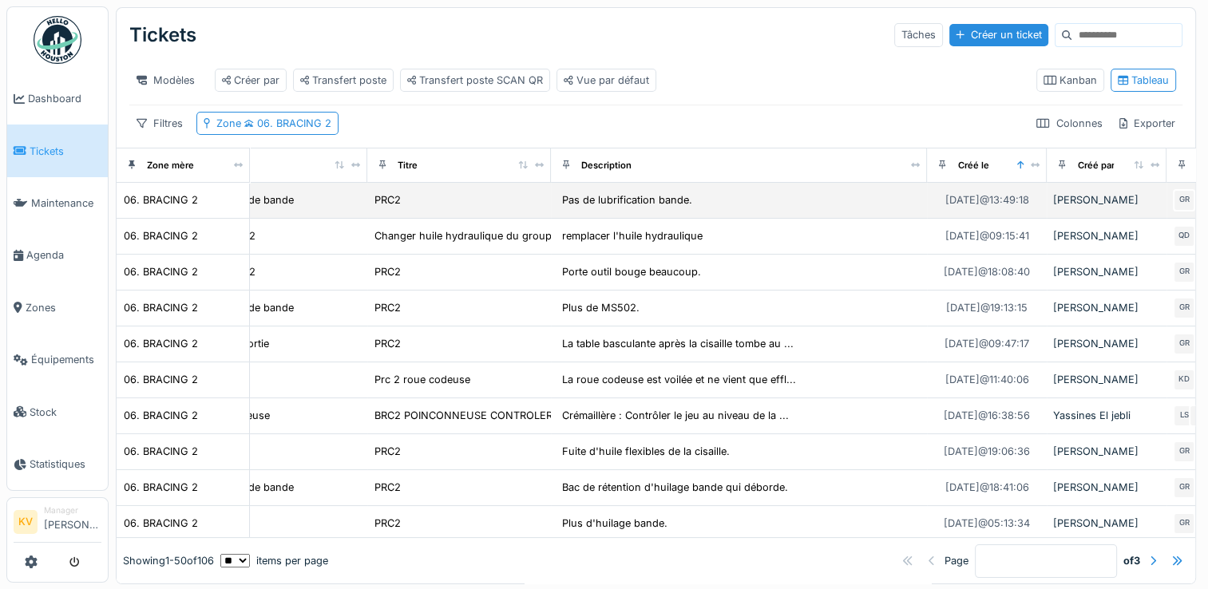
scroll to position [0, 77]
click at [770, 209] on div "Pas de lubrification bande." at bounding box center [737, 200] width 363 height 18
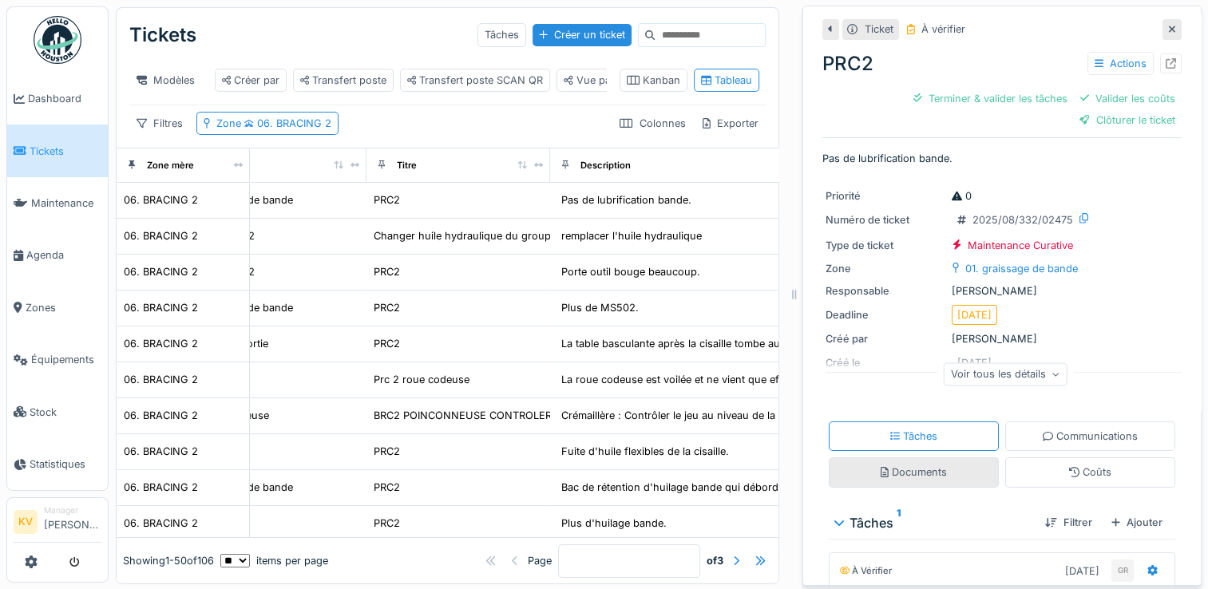
scroll to position [209, 0]
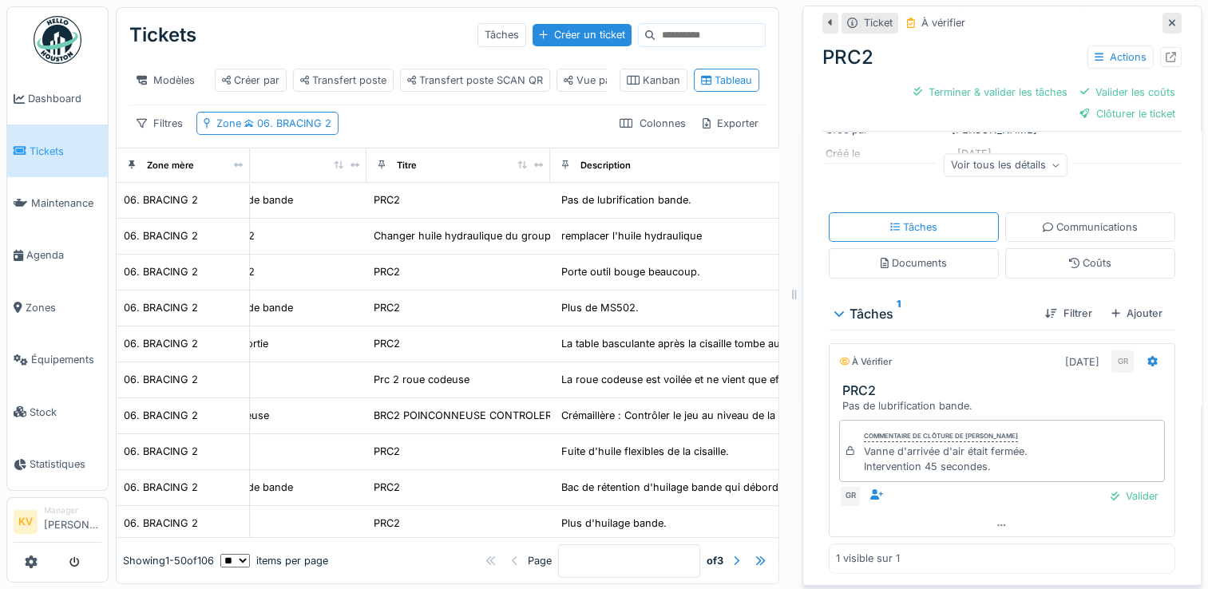
click at [1168, 18] on icon at bounding box center [1172, 23] width 8 height 10
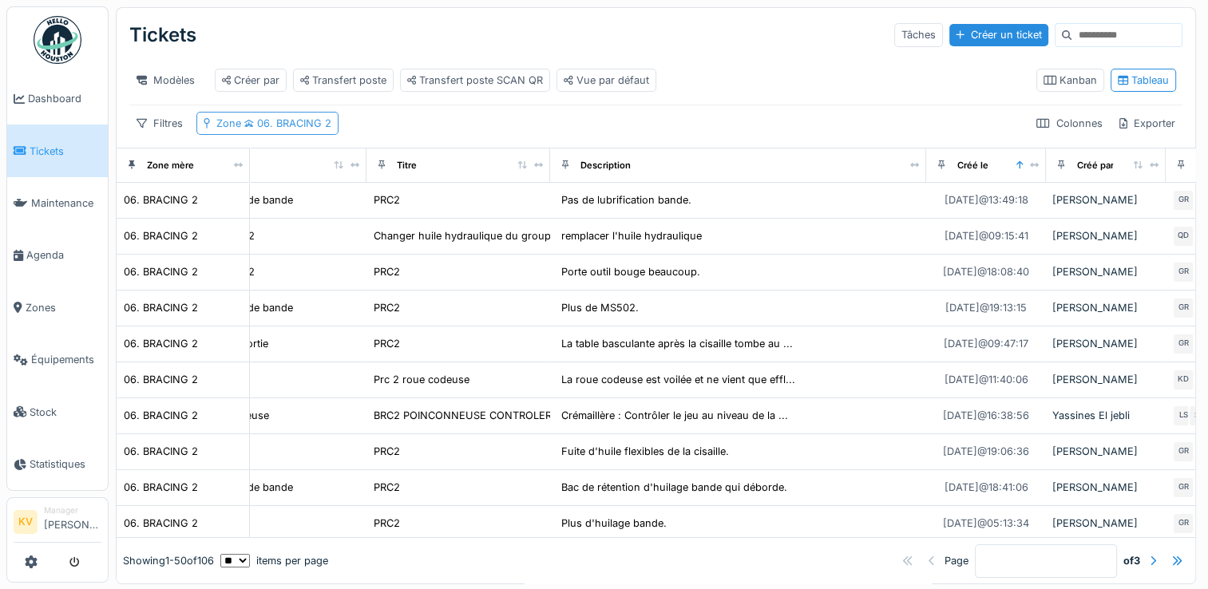
click at [270, 129] on span "06. BRACING 2" at bounding box center [286, 123] width 90 height 12
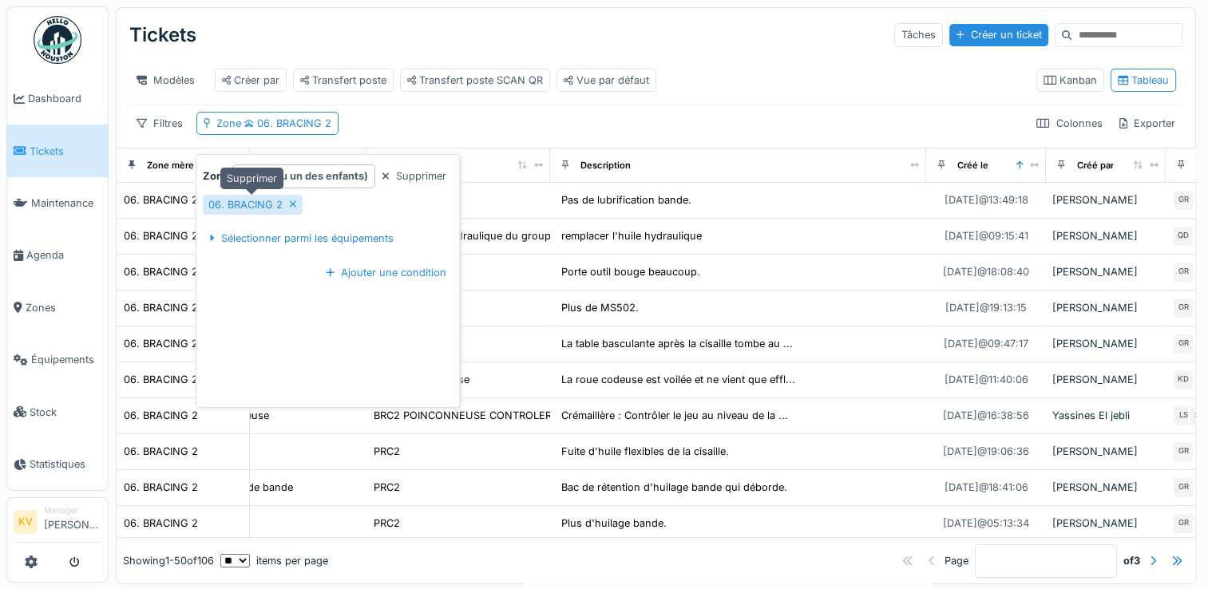
click at [294, 204] on icon at bounding box center [293, 204] width 8 height 10
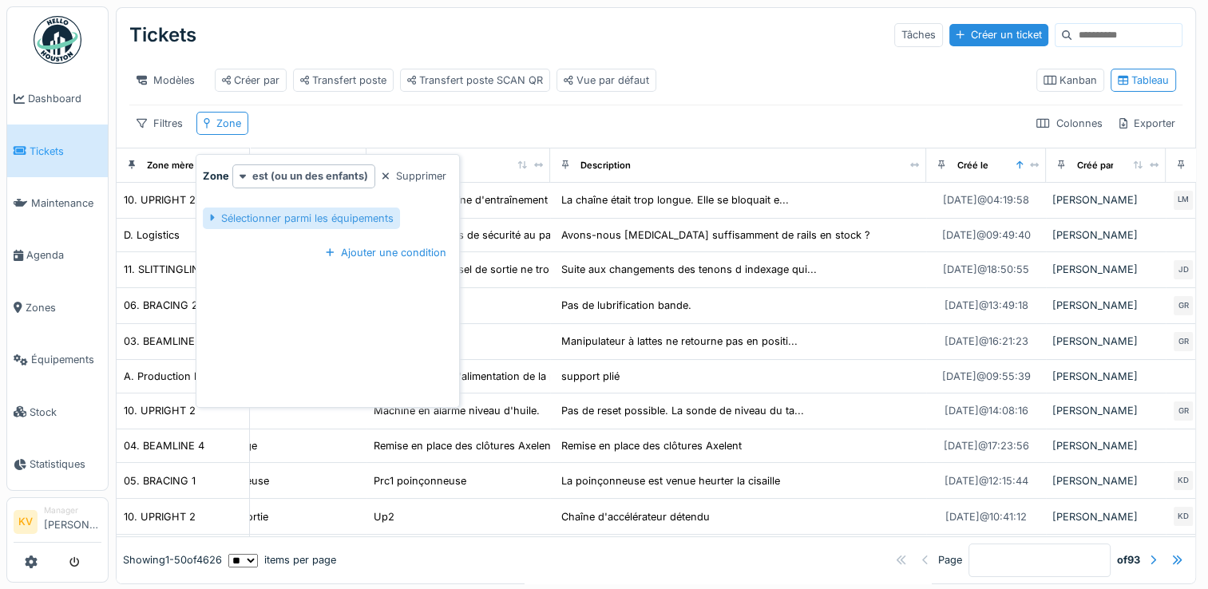
click at [300, 223] on div "Sélectionner parmi les équipements" at bounding box center [301, 219] width 196 height 22
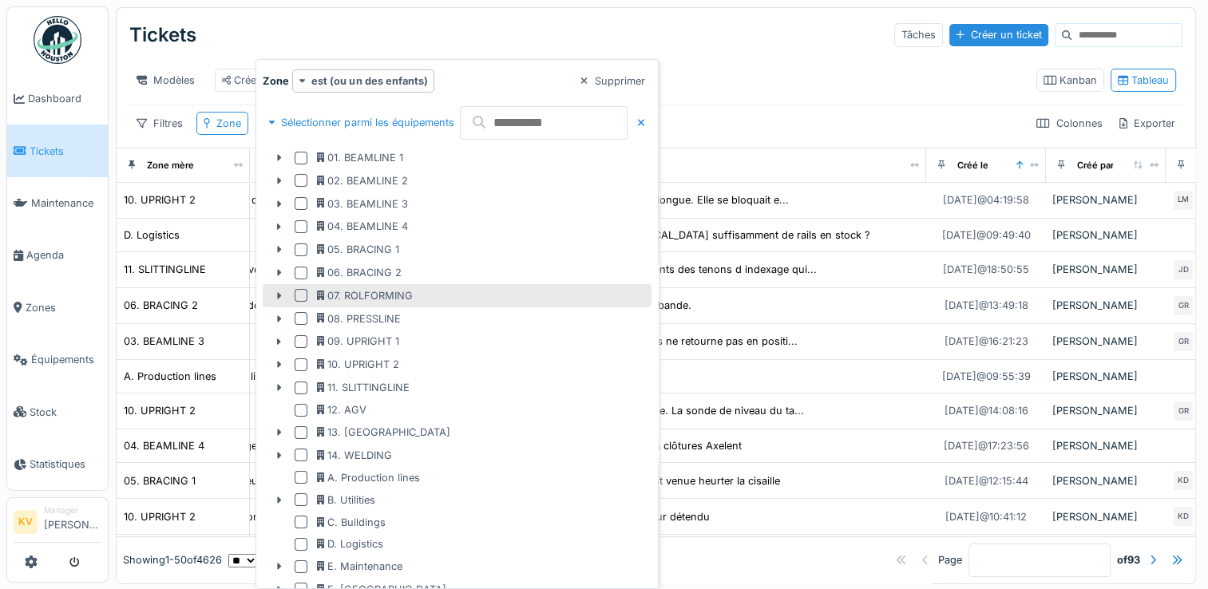
click at [300, 295] on div at bounding box center [301, 295] width 13 height 13
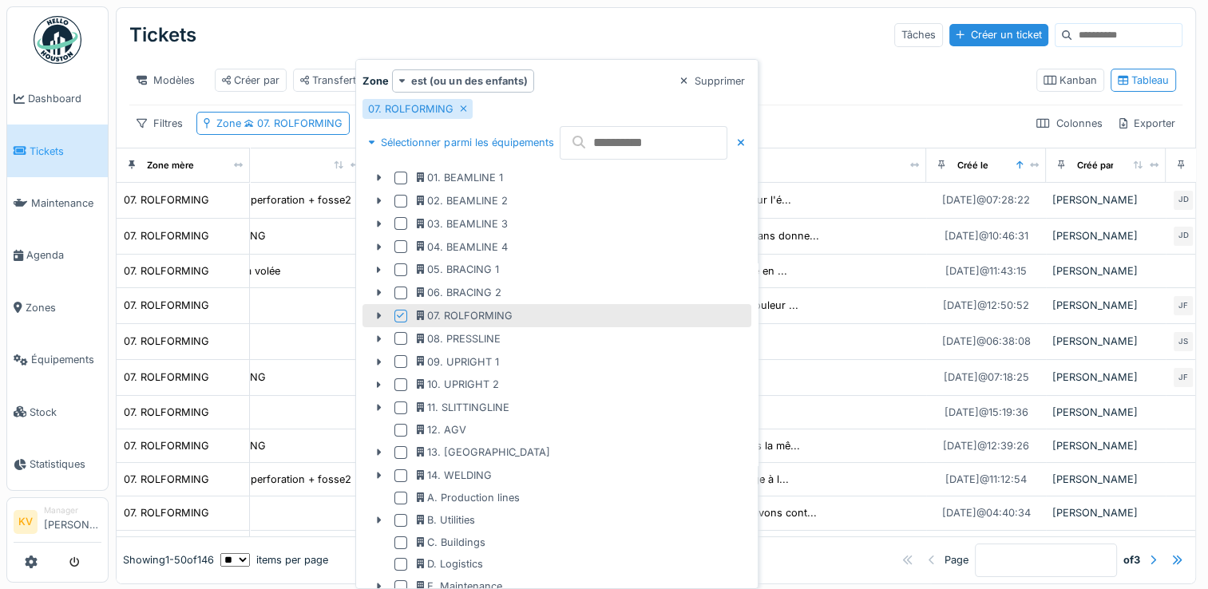
click at [674, 47] on div "Tickets Tâches Créer un ticket" at bounding box center [655, 35] width 1053 height 42
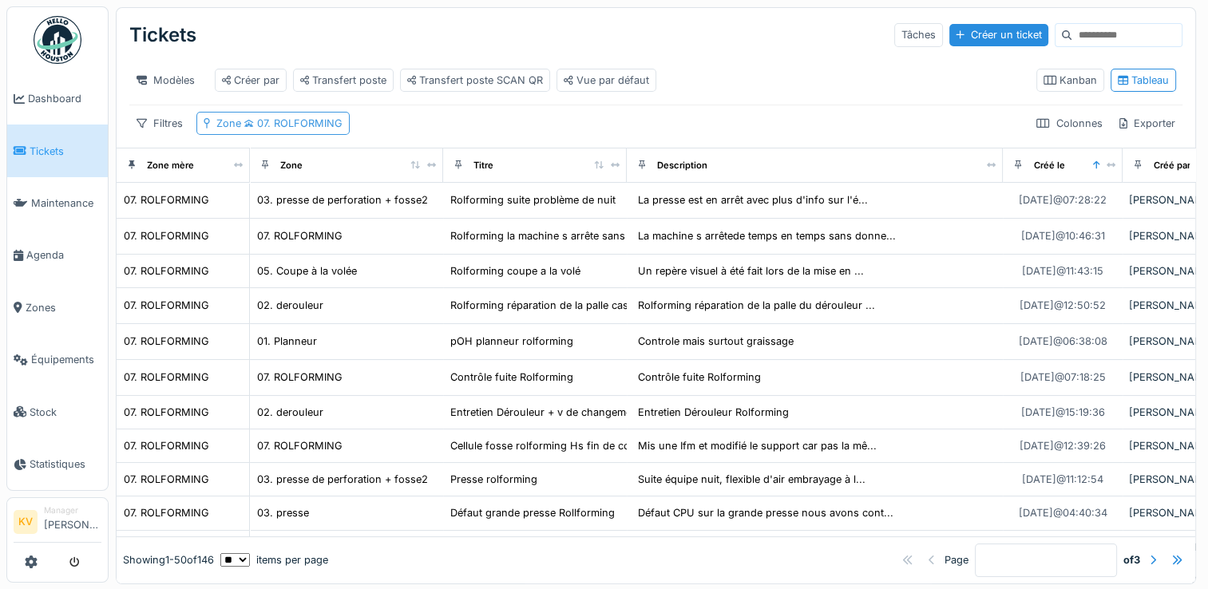
click at [314, 129] on span "07. ROLFORMING" at bounding box center [291, 123] width 101 height 12
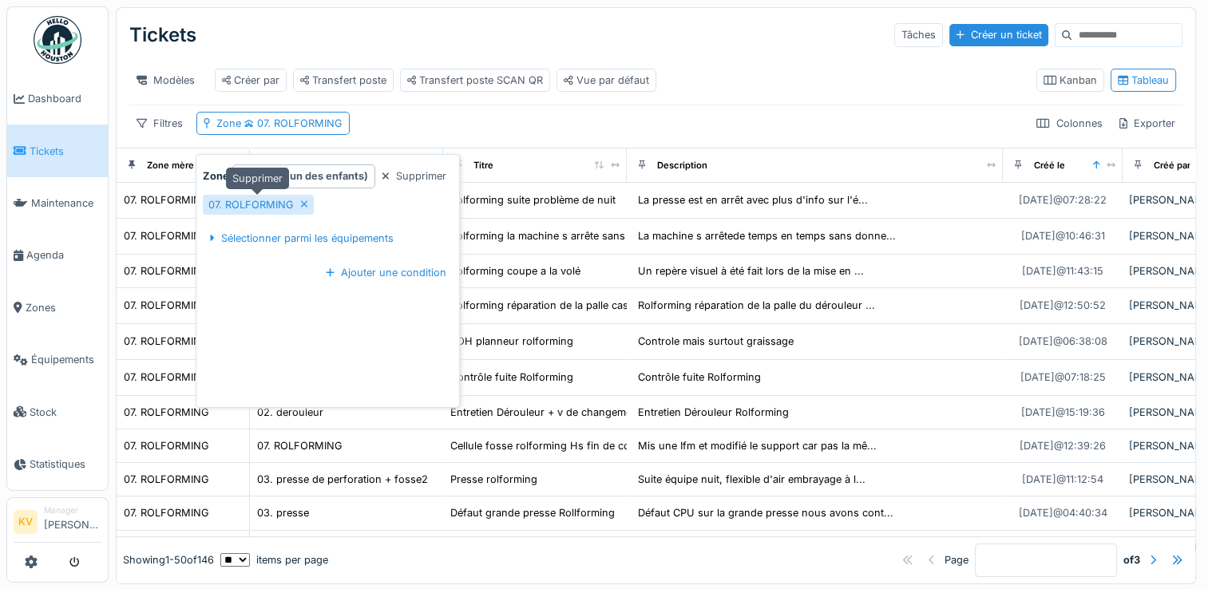
click at [302, 203] on icon at bounding box center [304, 204] width 6 height 6
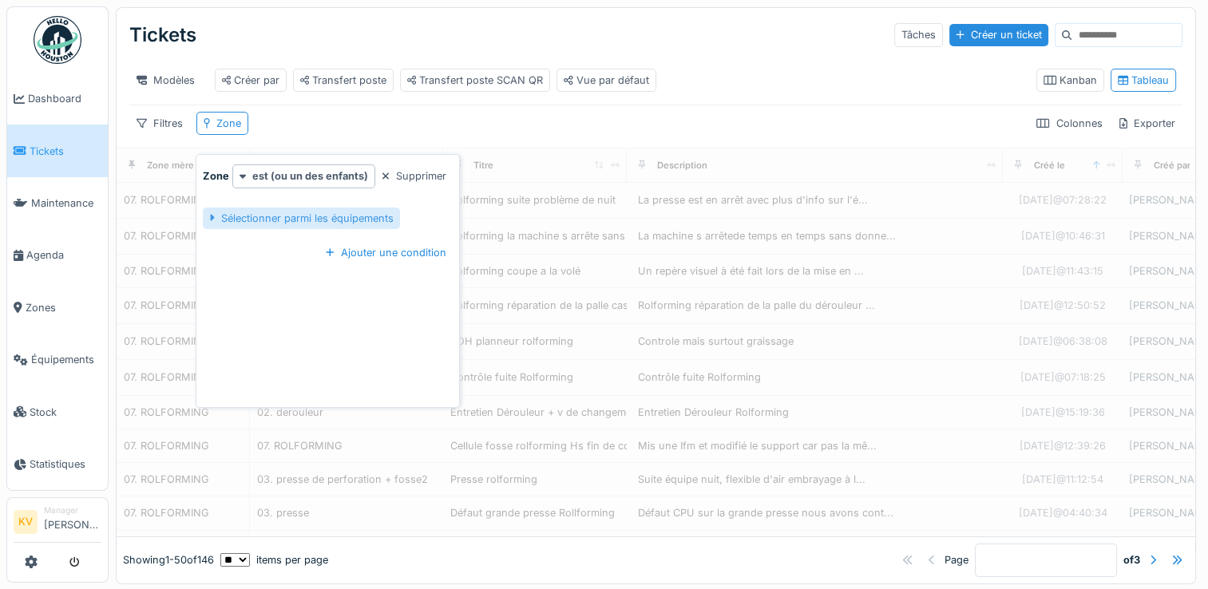
click at [299, 220] on div "Sélectionner parmi les équipements" at bounding box center [301, 219] width 196 height 22
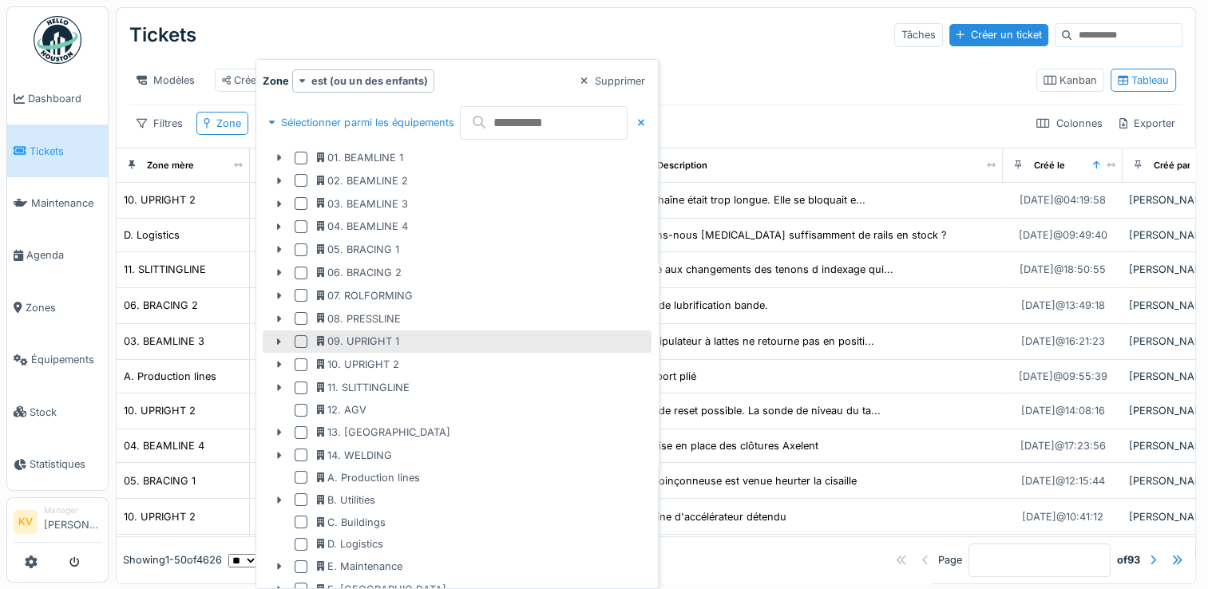
click at [300, 339] on div at bounding box center [301, 341] width 13 height 13
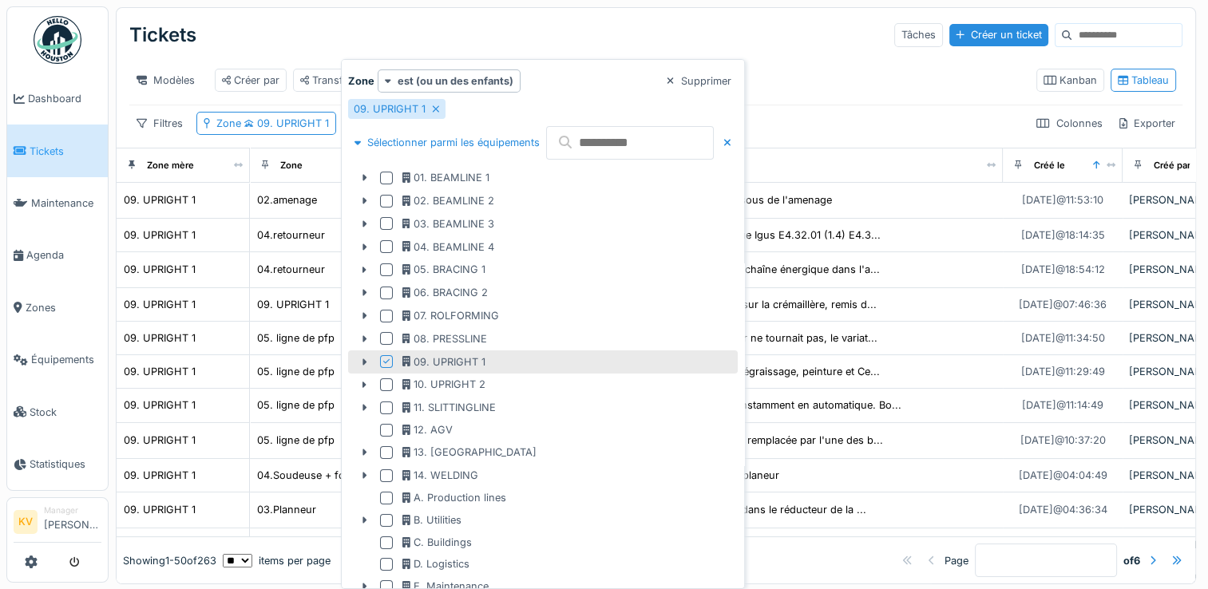
click at [651, 42] on div "Tickets Tâches Créer un ticket" at bounding box center [655, 35] width 1053 height 42
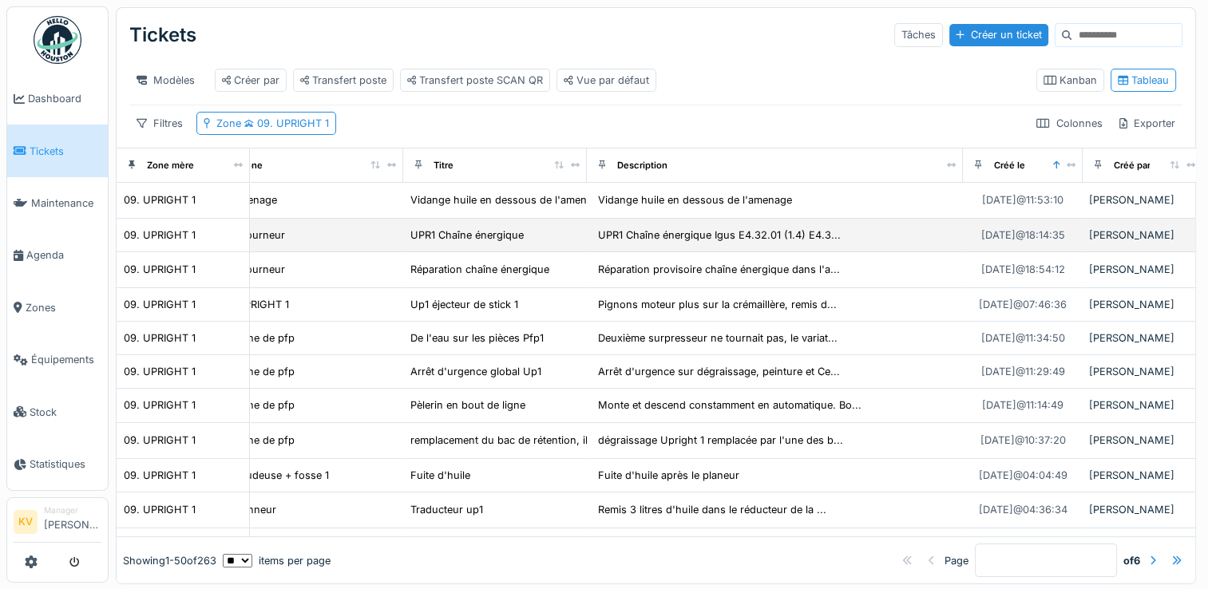
scroll to position [0, 42]
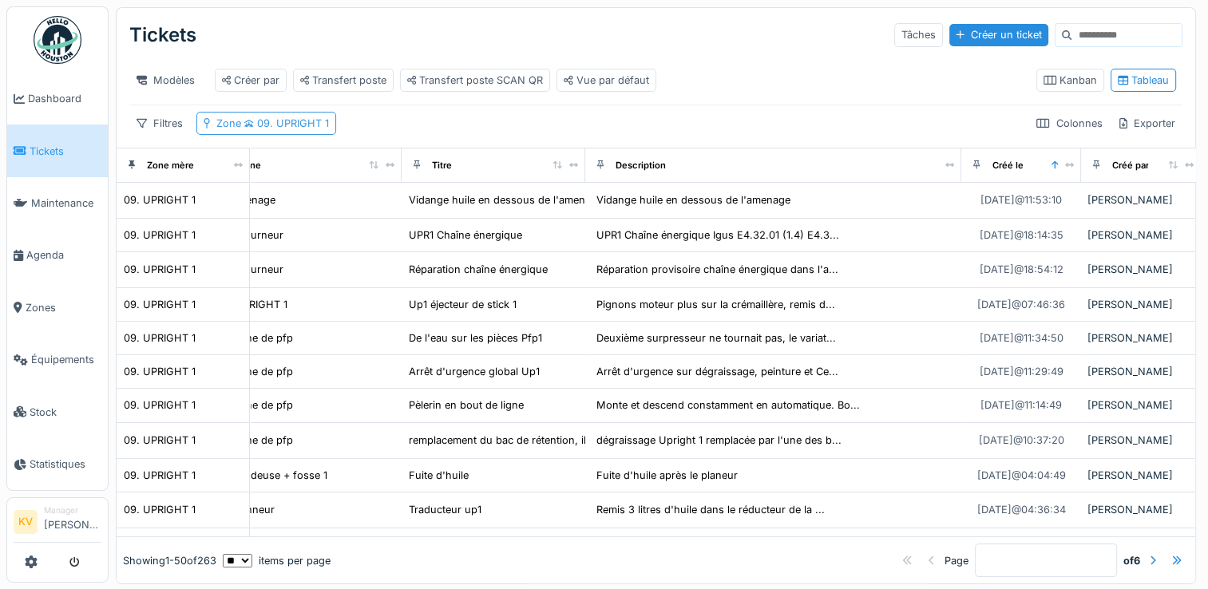
click at [315, 129] on span "09. UPRIGHT 1" at bounding box center [285, 123] width 88 height 12
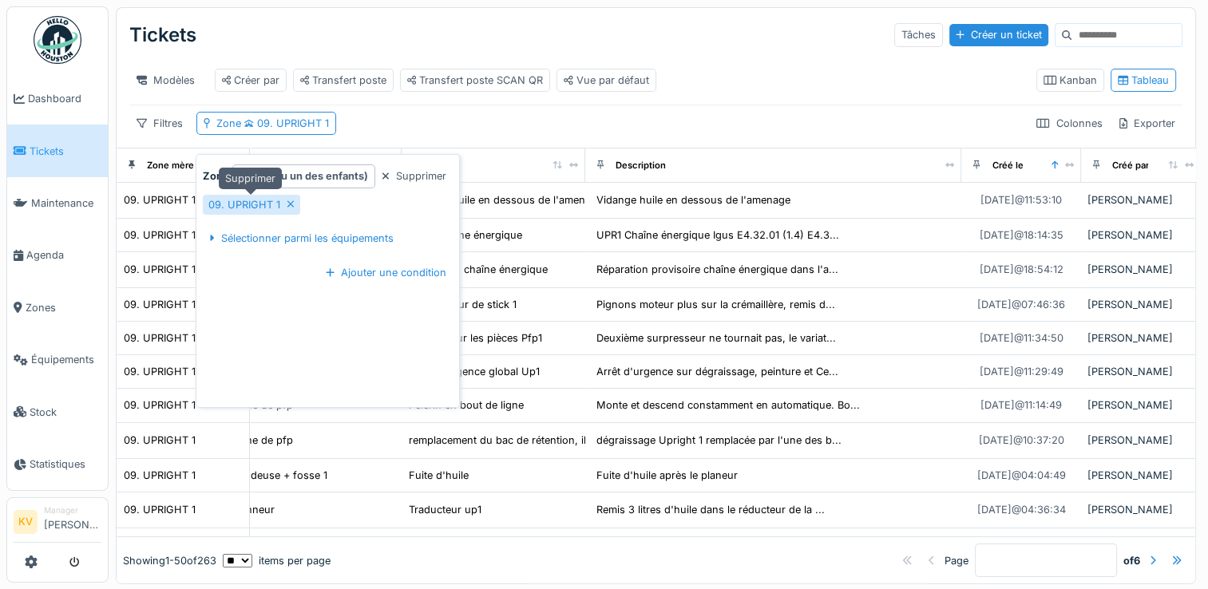
click at [289, 202] on icon at bounding box center [291, 204] width 8 height 10
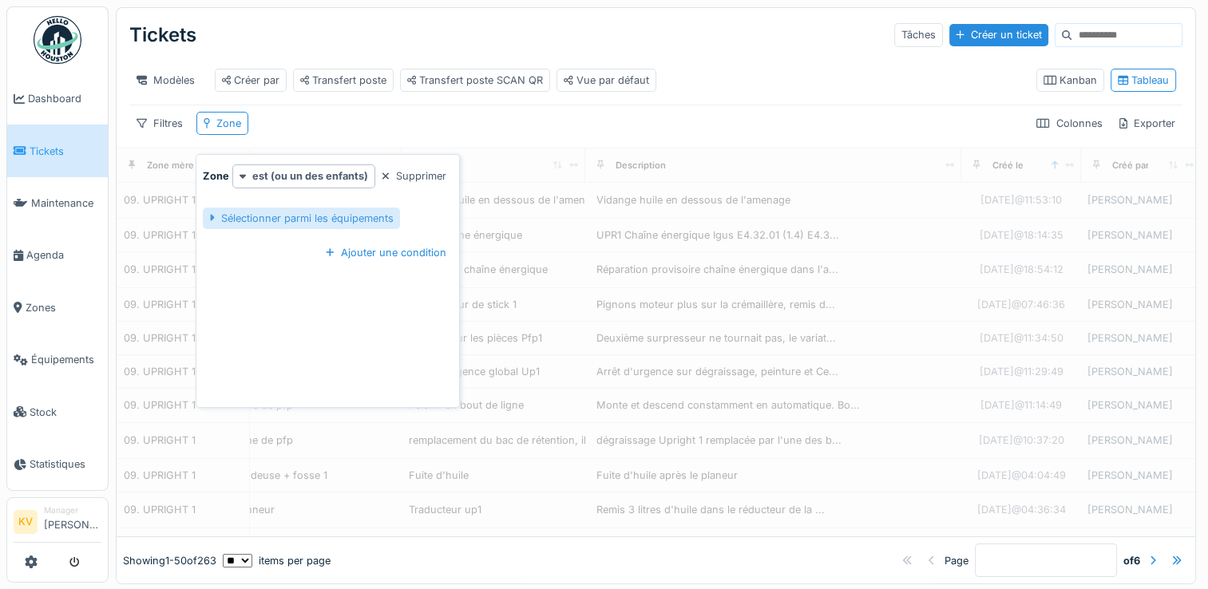
click at [295, 216] on div "Sélectionner parmi les équipements" at bounding box center [301, 219] width 196 height 22
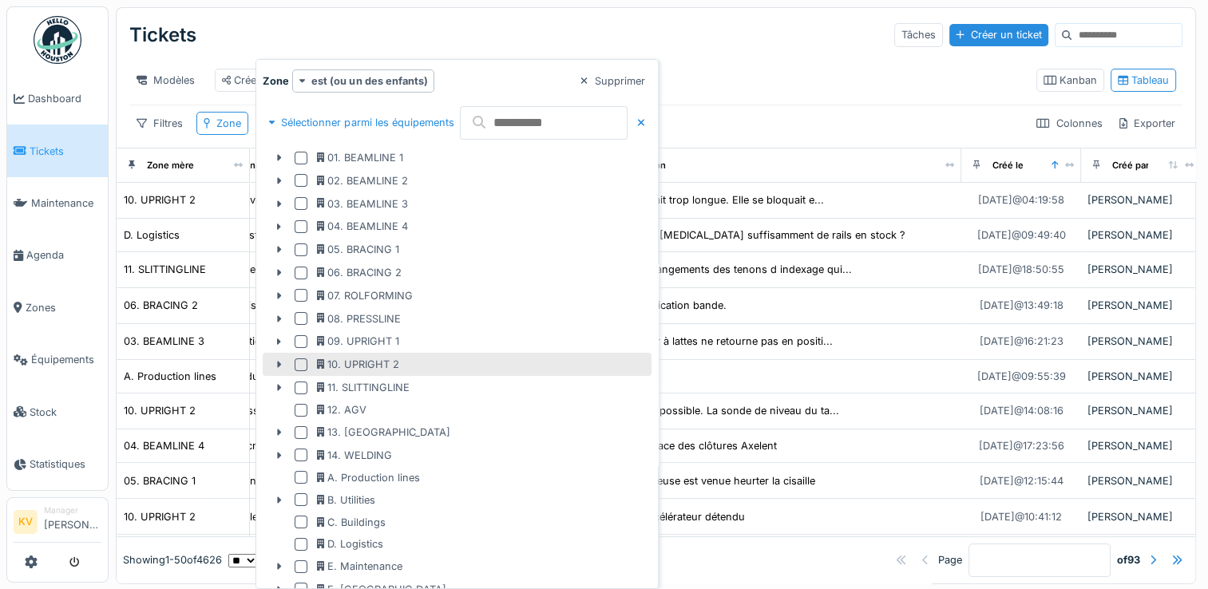
click at [298, 366] on div at bounding box center [301, 364] width 13 height 13
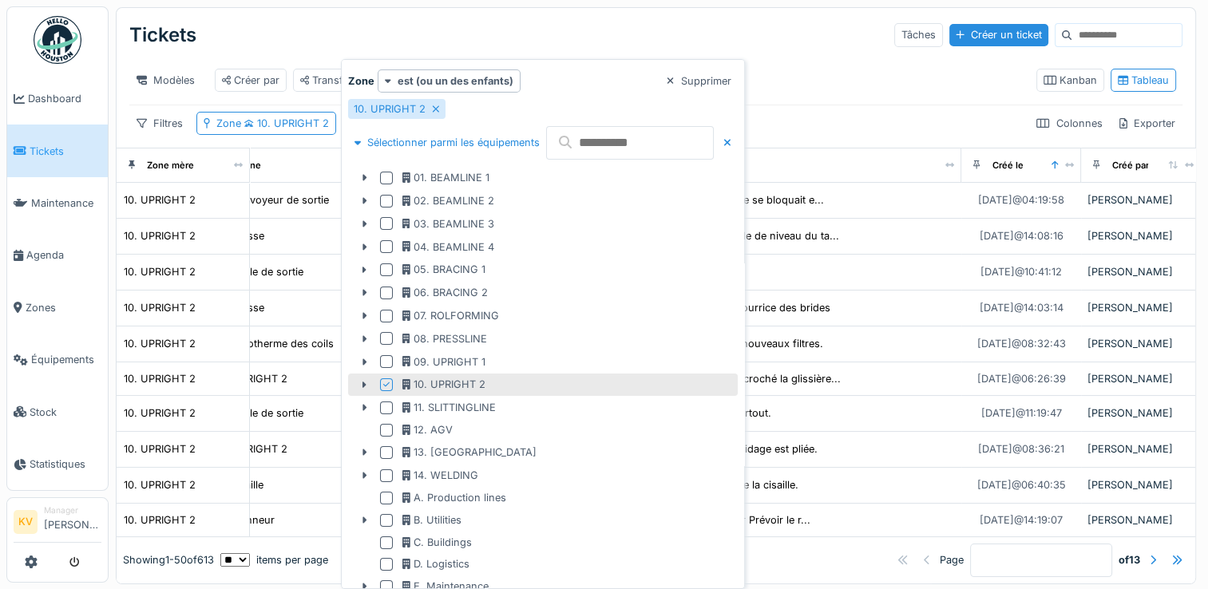
click at [561, 27] on div "Tickets Tâches Créer un ticket" at bounding box center [655, 35] width 1053 height 42
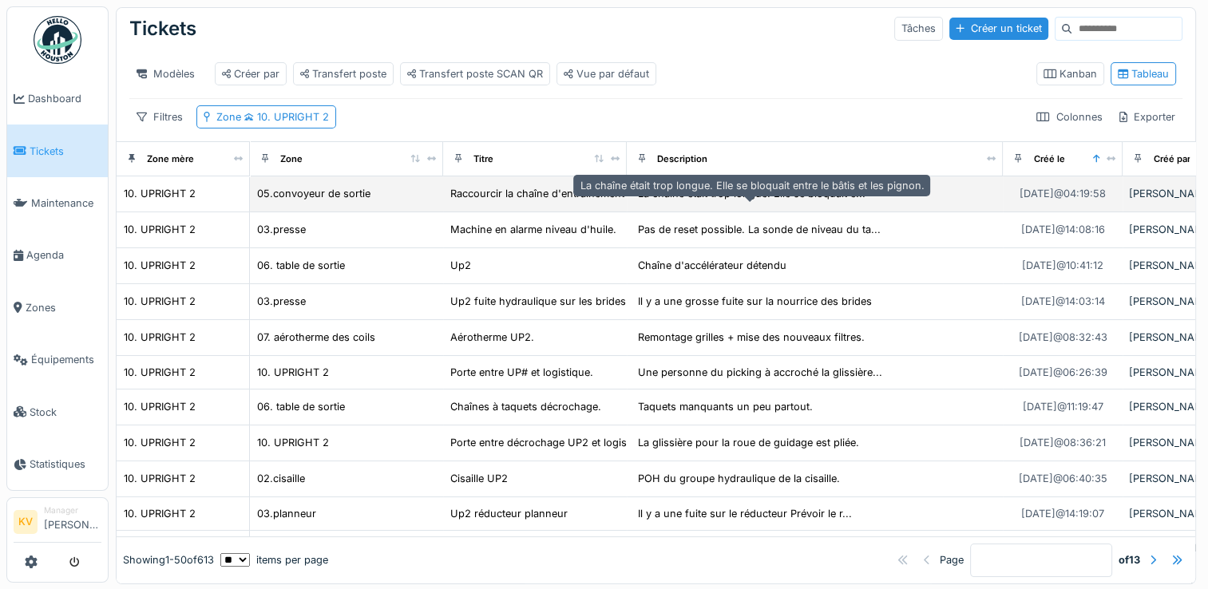
scroll to position [0, 0]
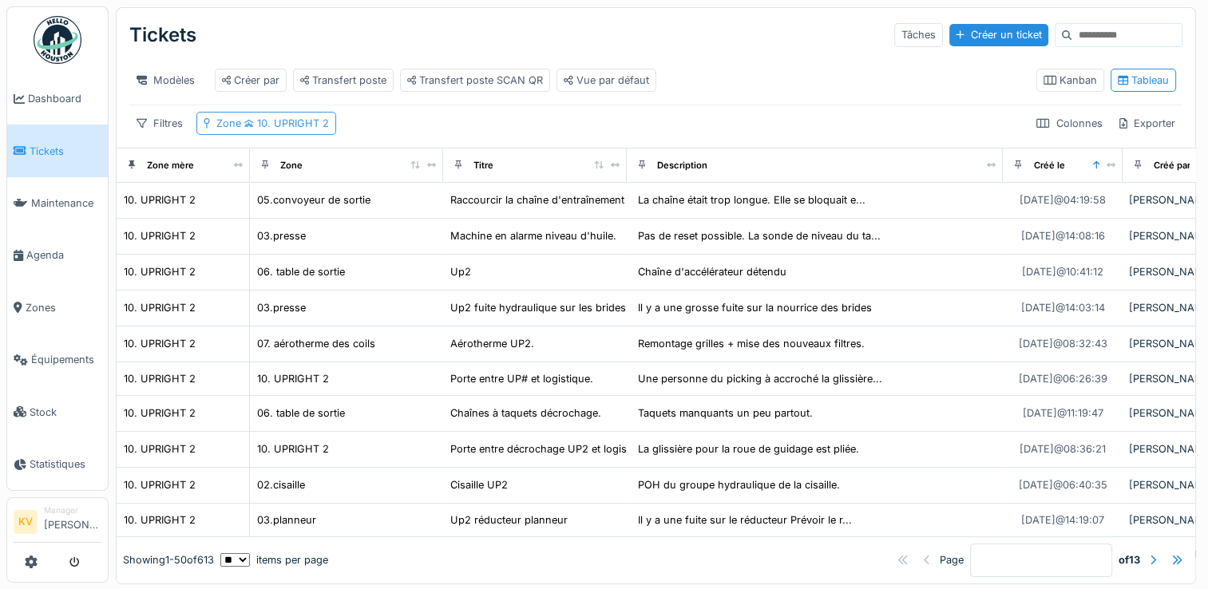
click at [309, 129] on span "10. UPRIGHT 2" at bounding box center [285, 123] width 88 height 12
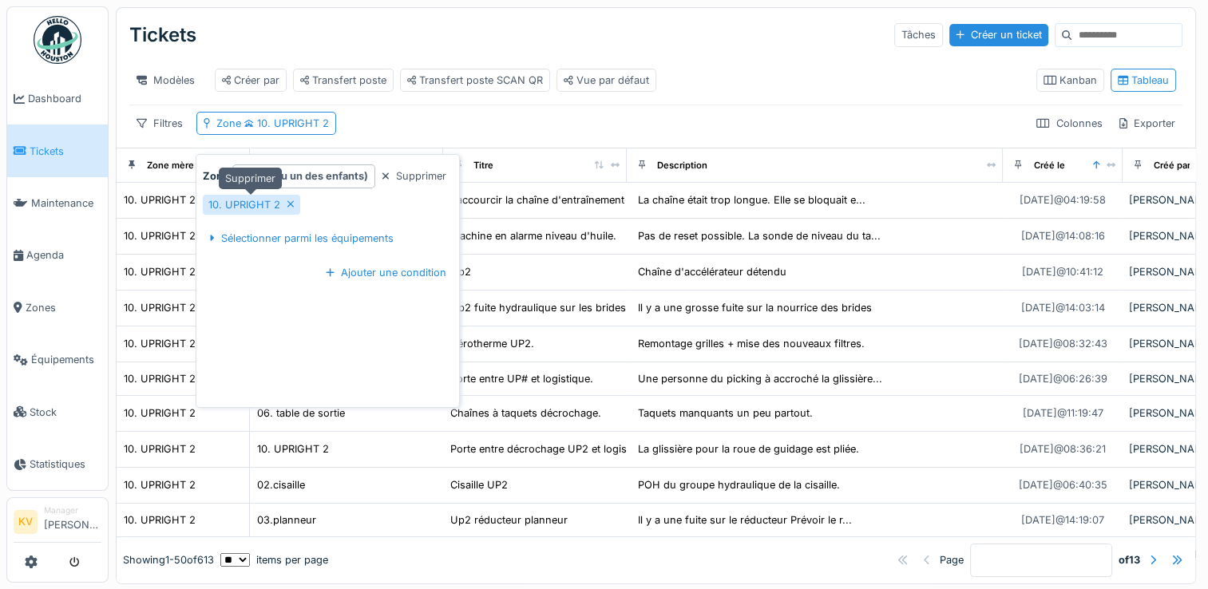
click at [291, 205] on icon at bounding box center [290, 204] width 6 height 6
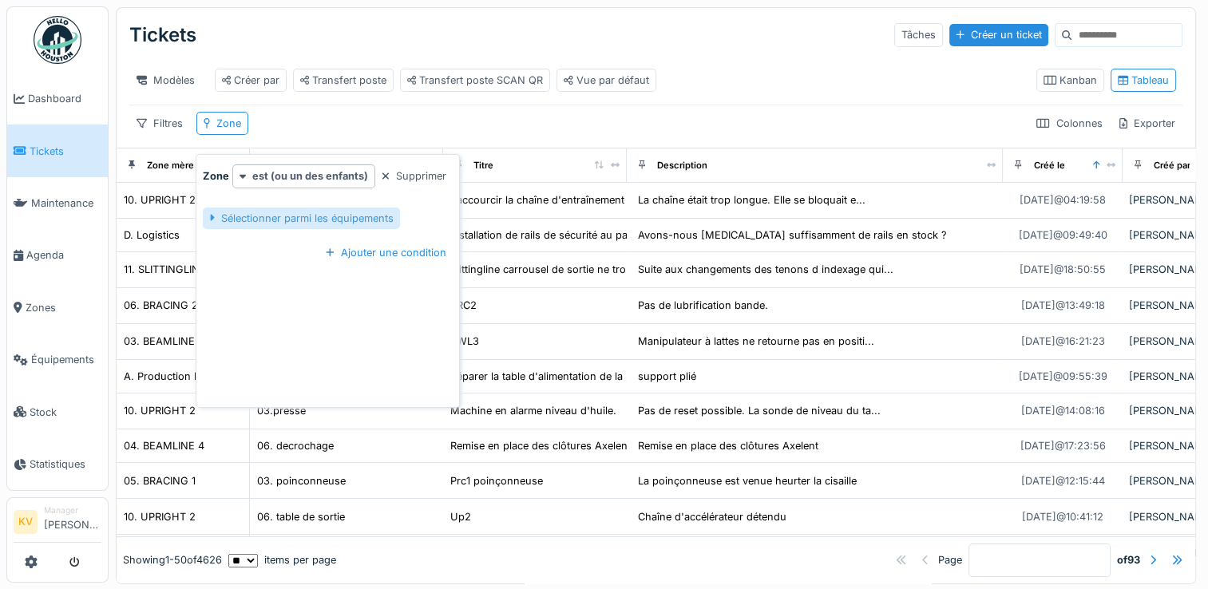
click at [293, 220] on div "Sélectionner parmi les équipements" at bounding box center [301, 219] width 196 height 22
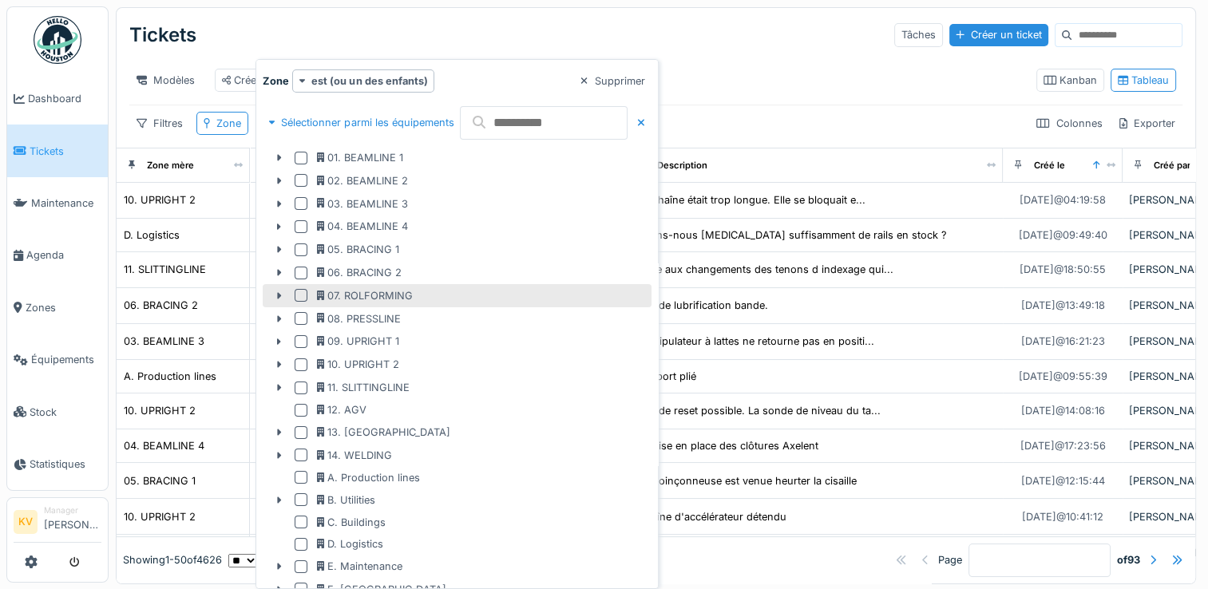
click at [297, 294] on div at bounding box center [301, 295] width 13 height 13
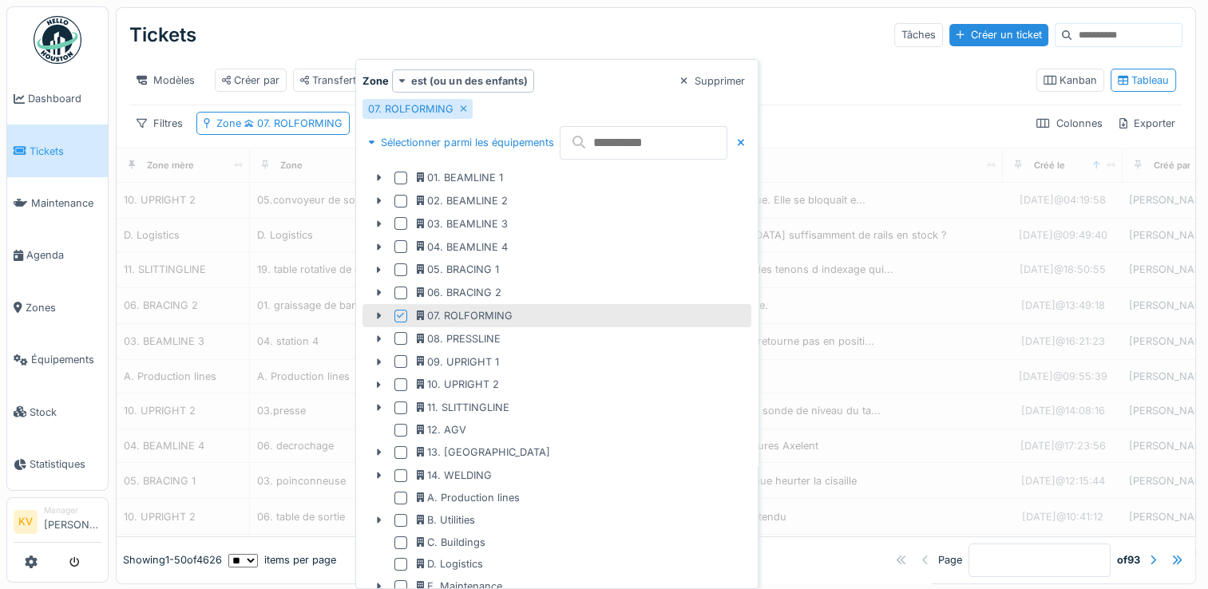
click at [674, 37] on div "Tickets Tâches Créer un ticket" at bounding box center [655, 35] width 1053 height 42
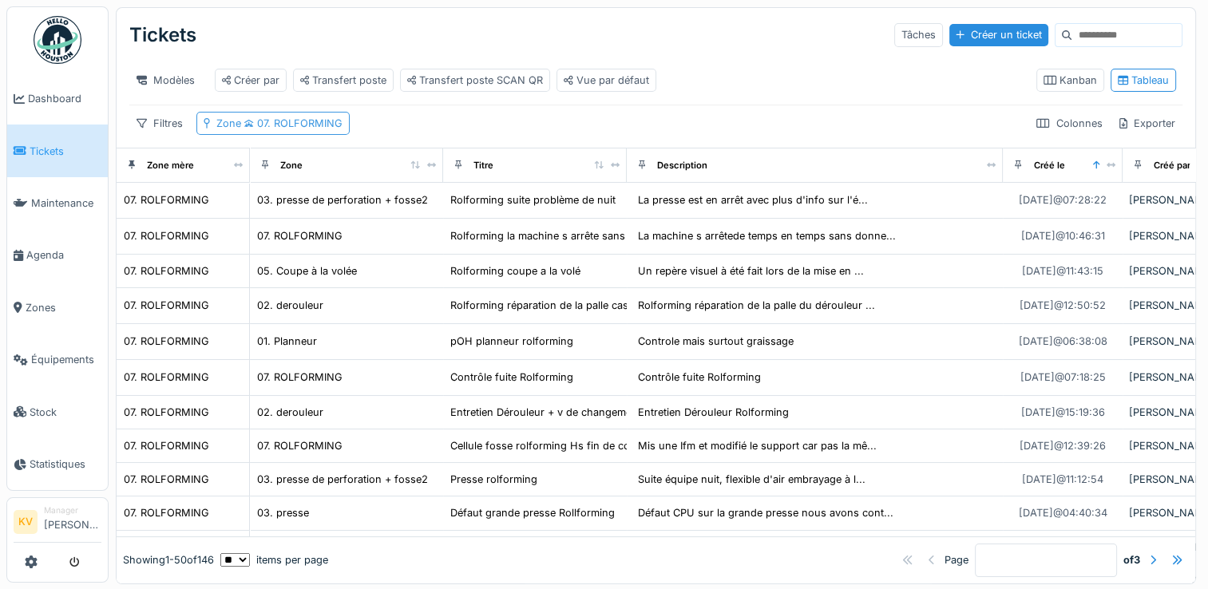
click at [311, 129] on span "07. ROLFORMING" at bounding box center [291, 123] width 101 height 12
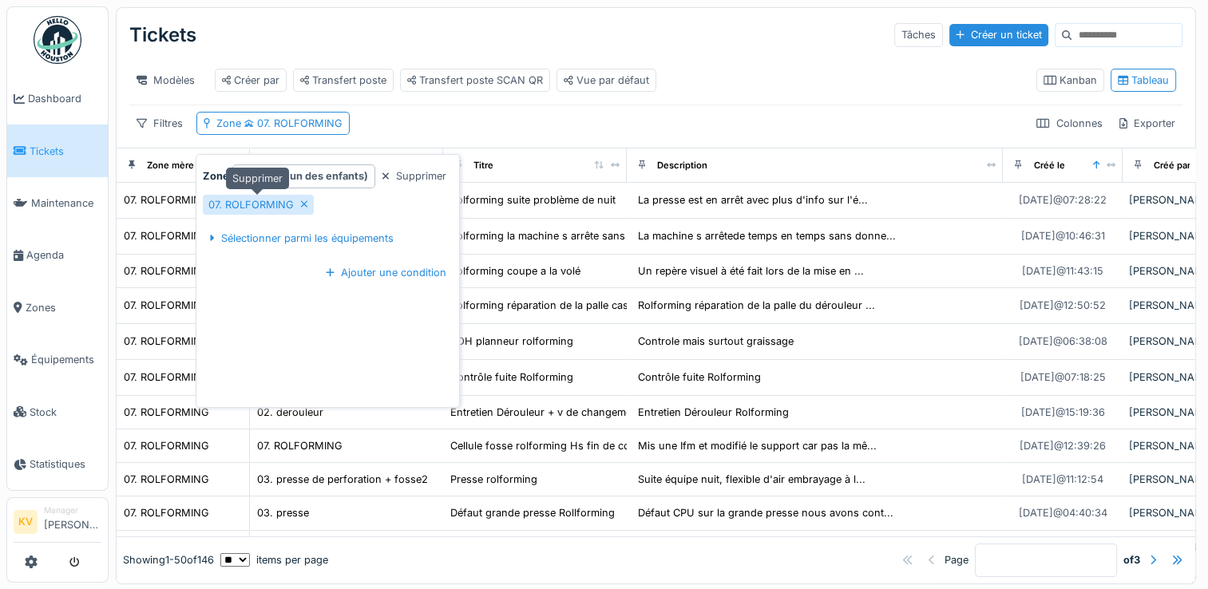
click at [303, 204] on icon at bounding box center [304, 204] width 6 height 6
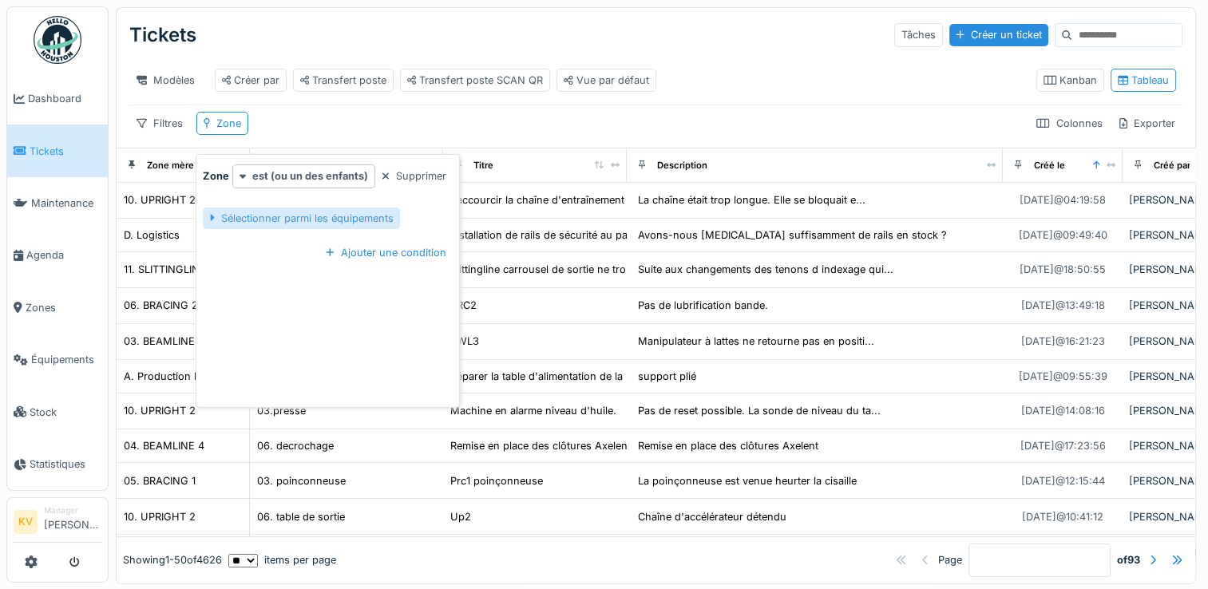
click at [310, 220] on div "Sélectionner parmi les équipements" at bounding box center [301, 219] width 196 height 22
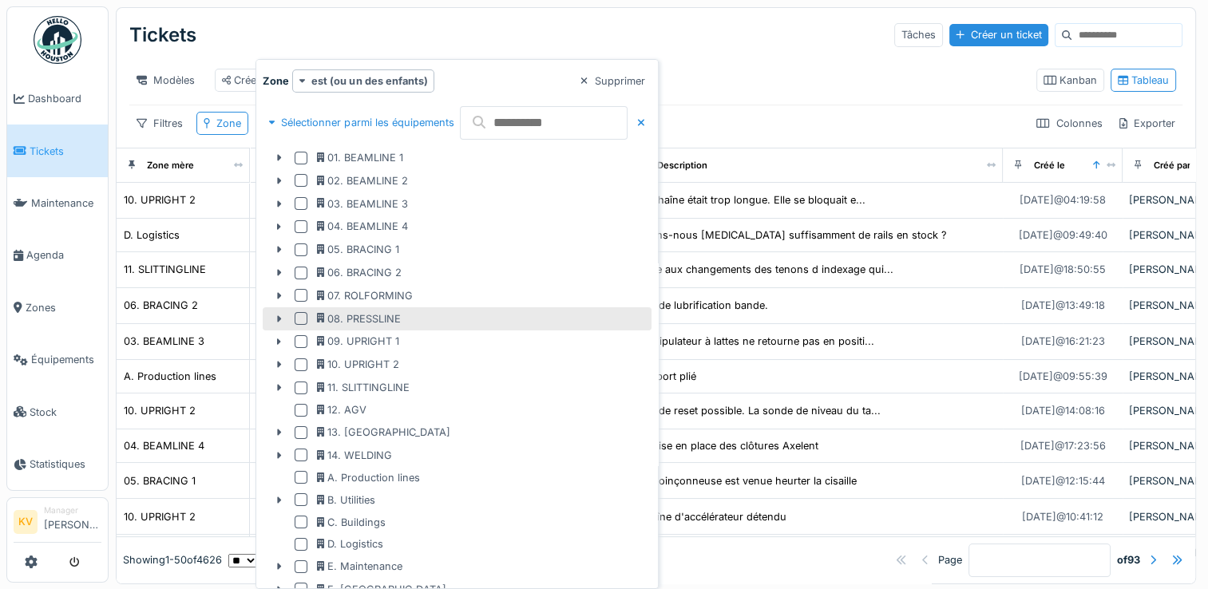
click at [299, 318] on div at bounding box center [301, 318] width 13 height 13
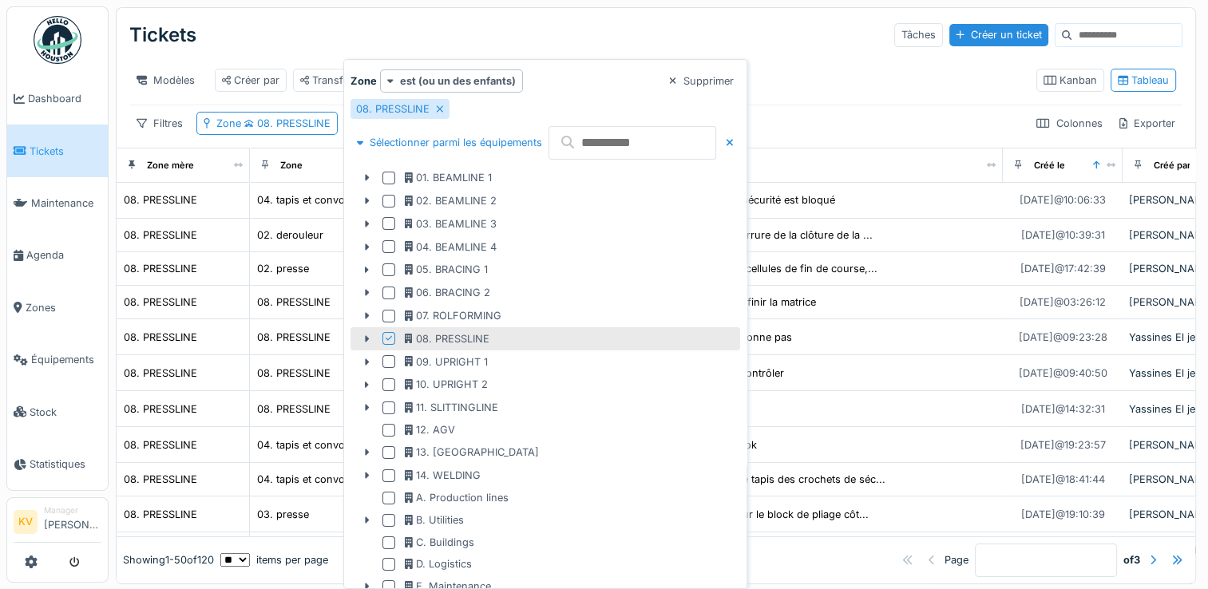
click at [726, 37] on div "Tickets Tâches Créer un ticket" at bounding box center [655, 35] width 1053 height 42
